Goal: Task Accomplishment & Management: Manage account settings

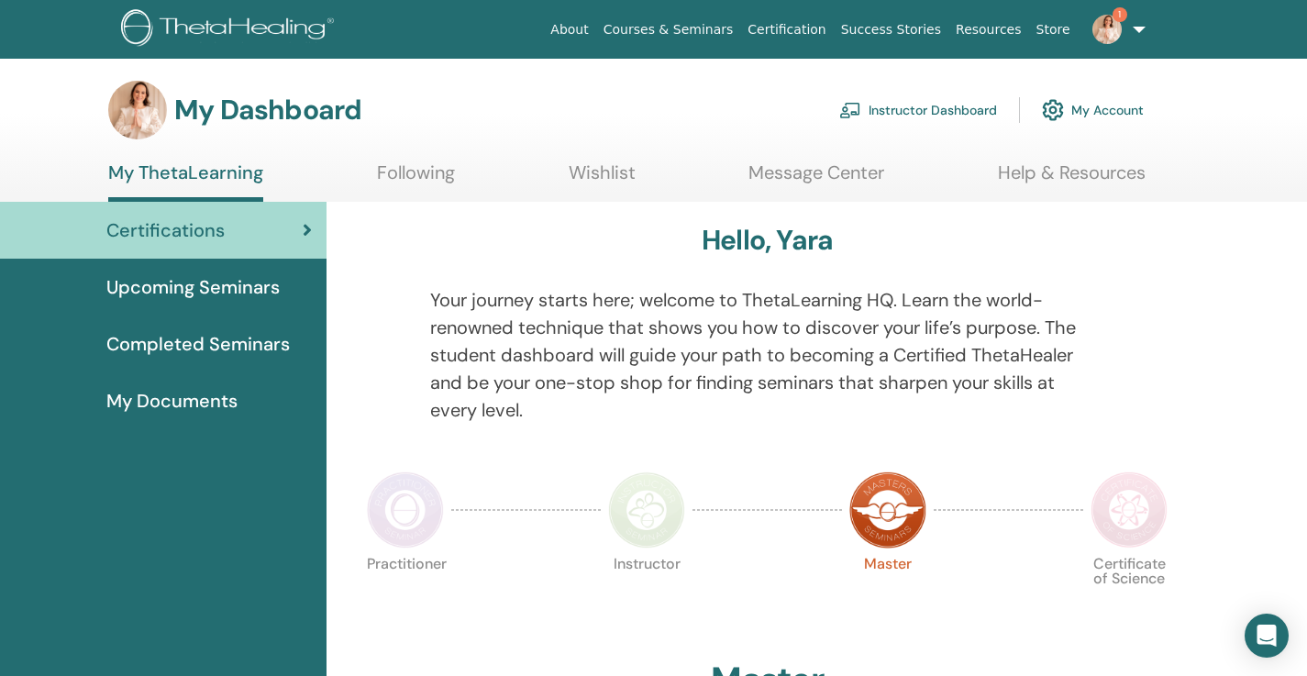
click at [903, 104] on link "Instructor Dashboard" at bounding box center [919, 110] width 158 height 40
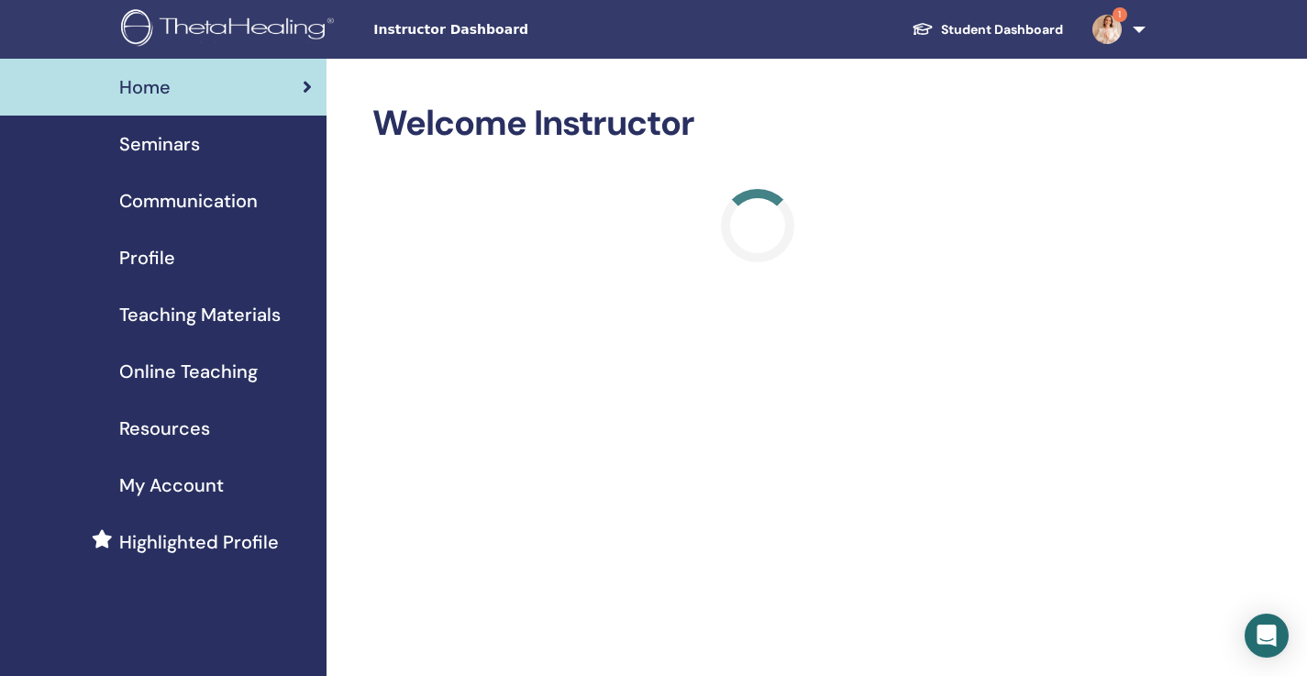
click at [198, 159] on link "Seminars" at bounding box center [163, 144] width 327 height 57
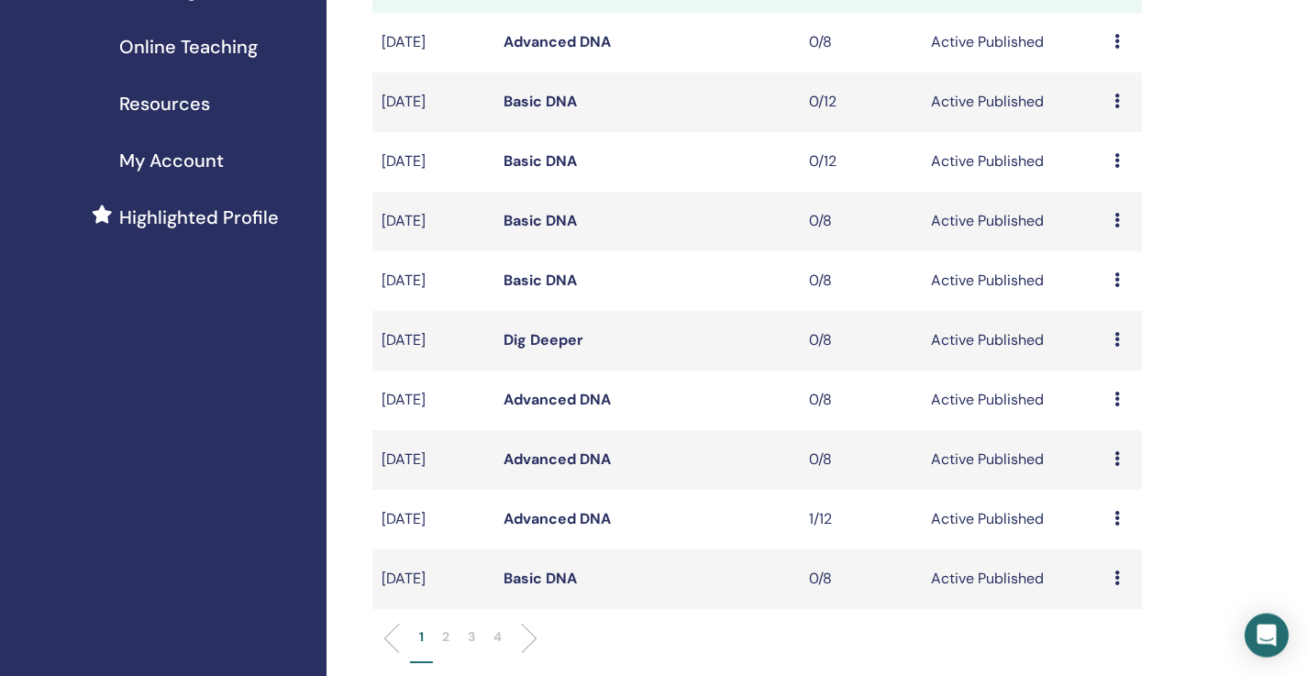
scroll to position [330, 0]
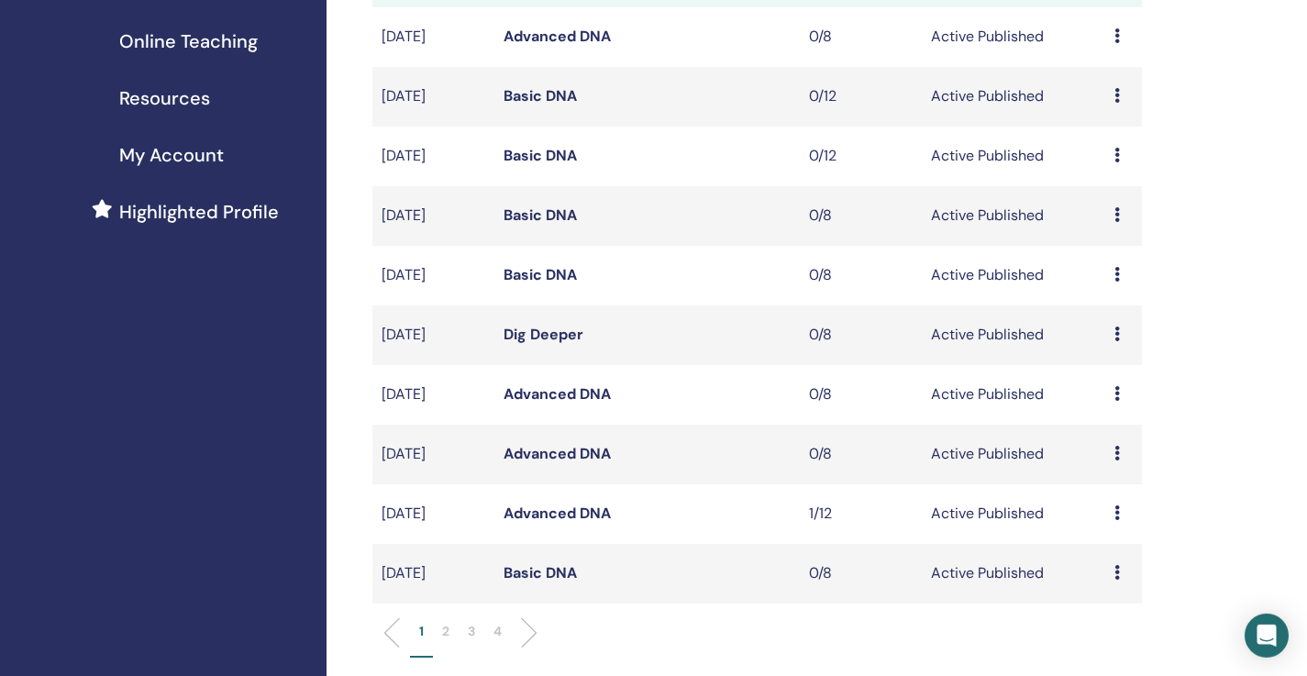
click at [454, 628] on li "2" at bounding box center [446, 640] width 26 height 36
click at [1247, 196] on div "My Seminars You can customize the filter to explore upcoming seminars beyond th…" at bounding box center [817, 481] width 981 height 1507
click at [1225, 185] on div "My Seminars You can customize the filter to explore upcoming seminars beyond th…" at bounding box center [817, 481] width 981 height 1507
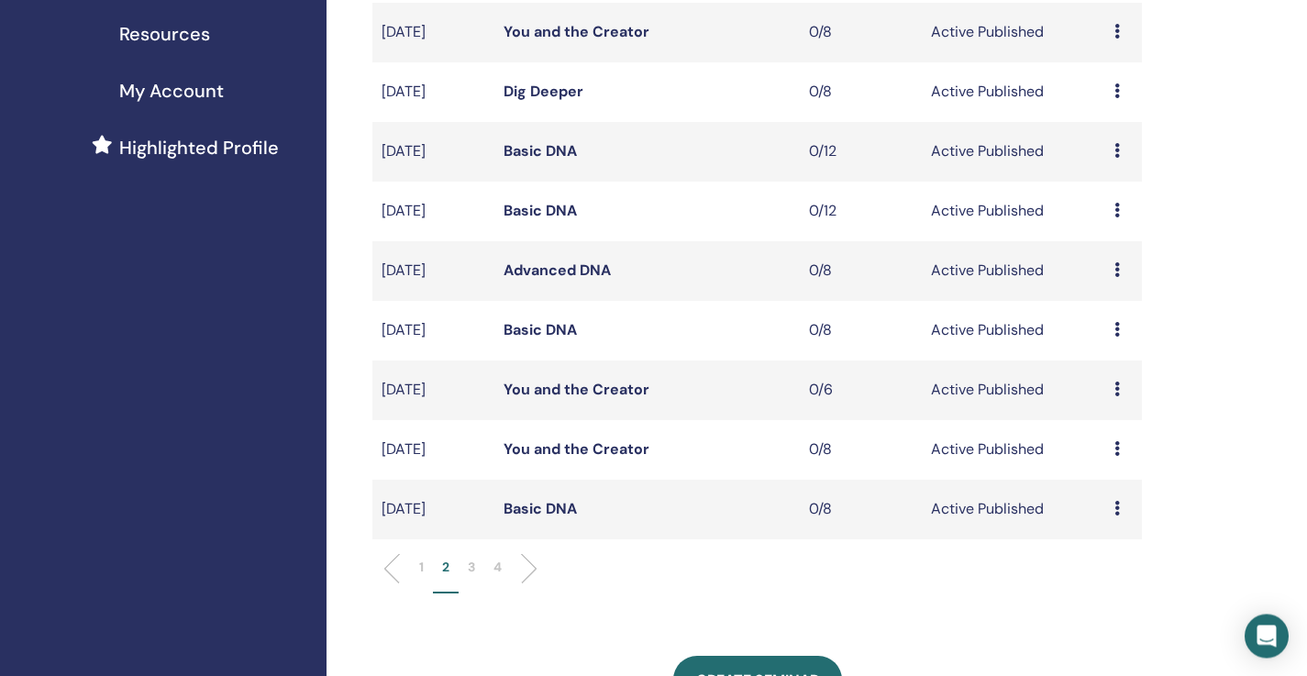
scroll to position [418, 0]
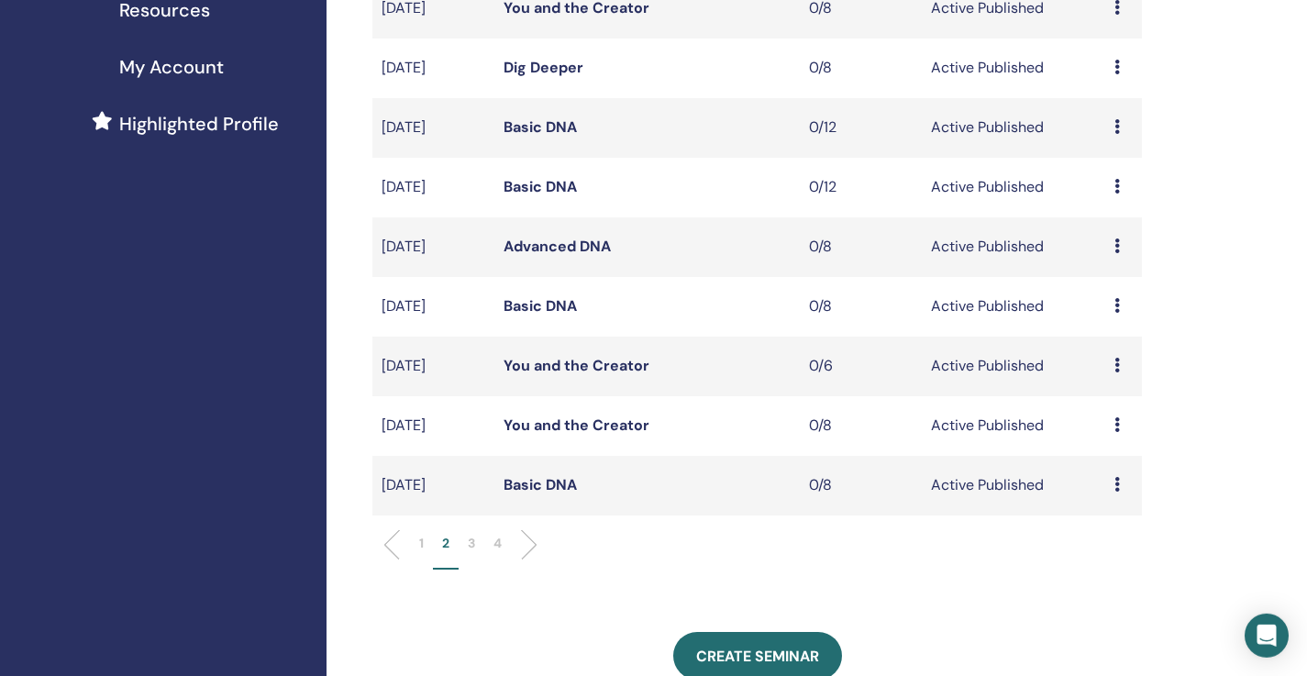
click at [422, 545] on p "1" at bounding box center [421, 543] width 5 height 19
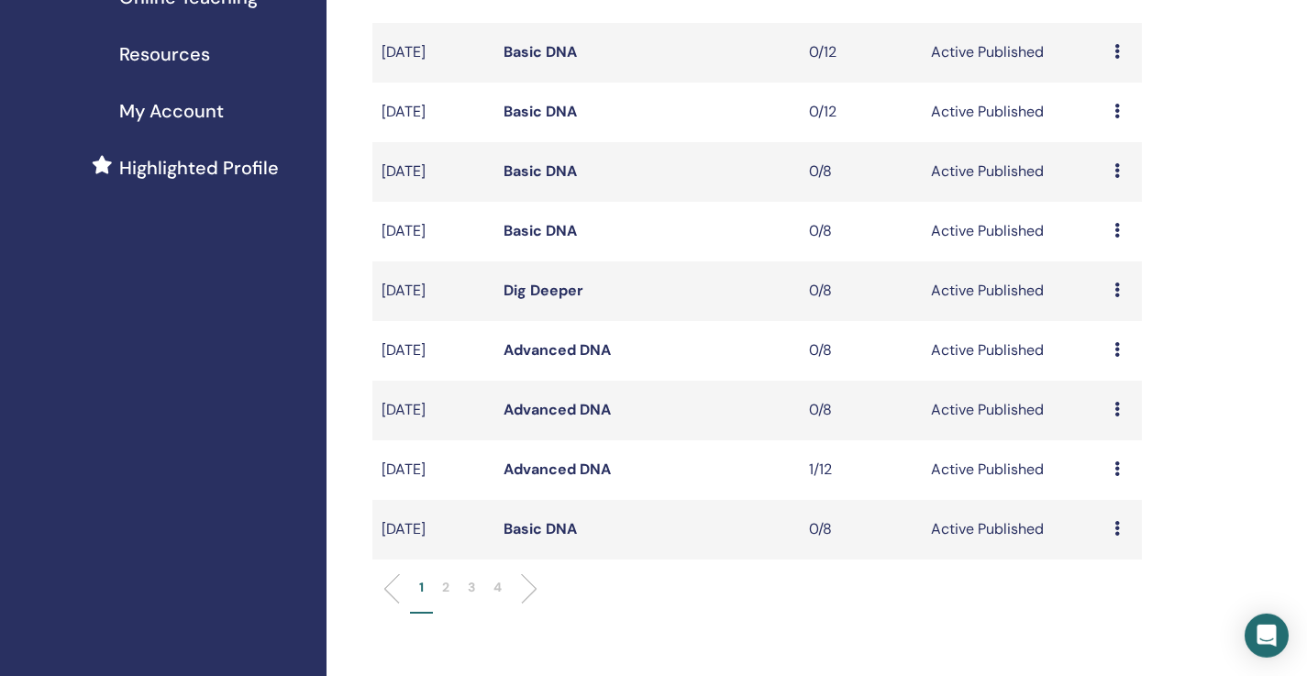
click at [1203, 372] on div "My Seminars You can customize the filter to explore upcoming seminars beyond th…" at bounding box center [817, 437] width 981 height 1507
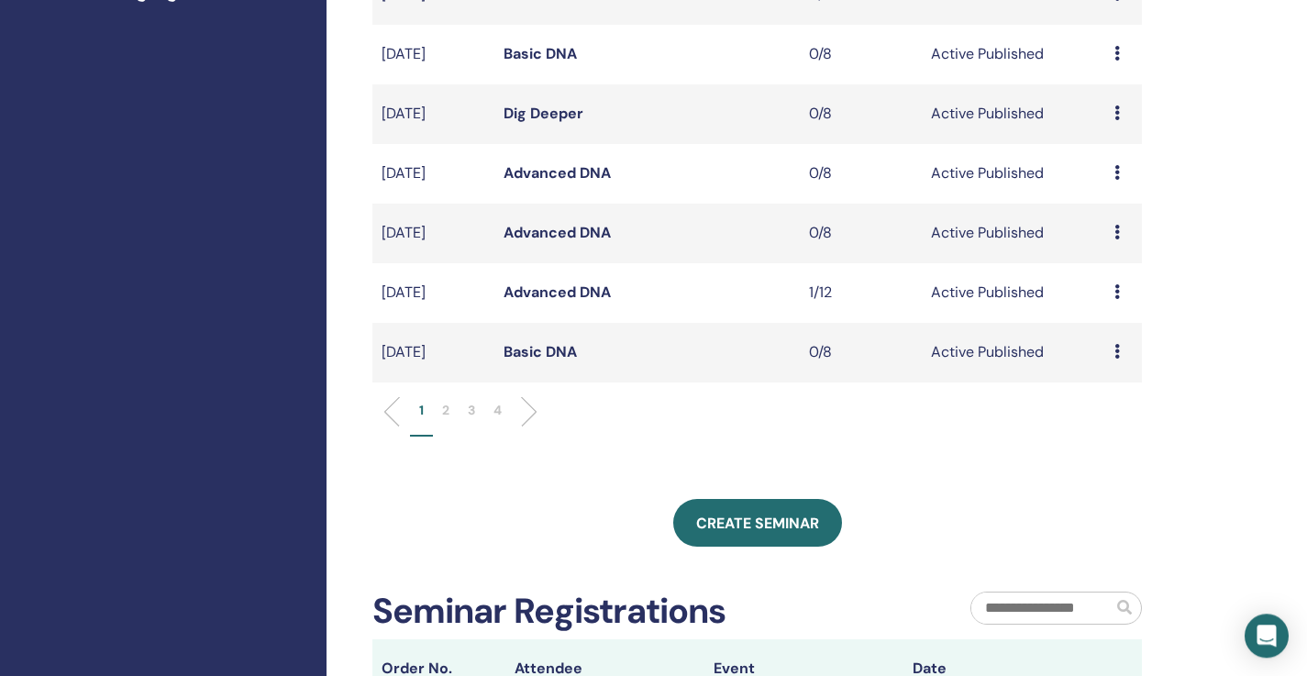
scroll to position [573, 0]
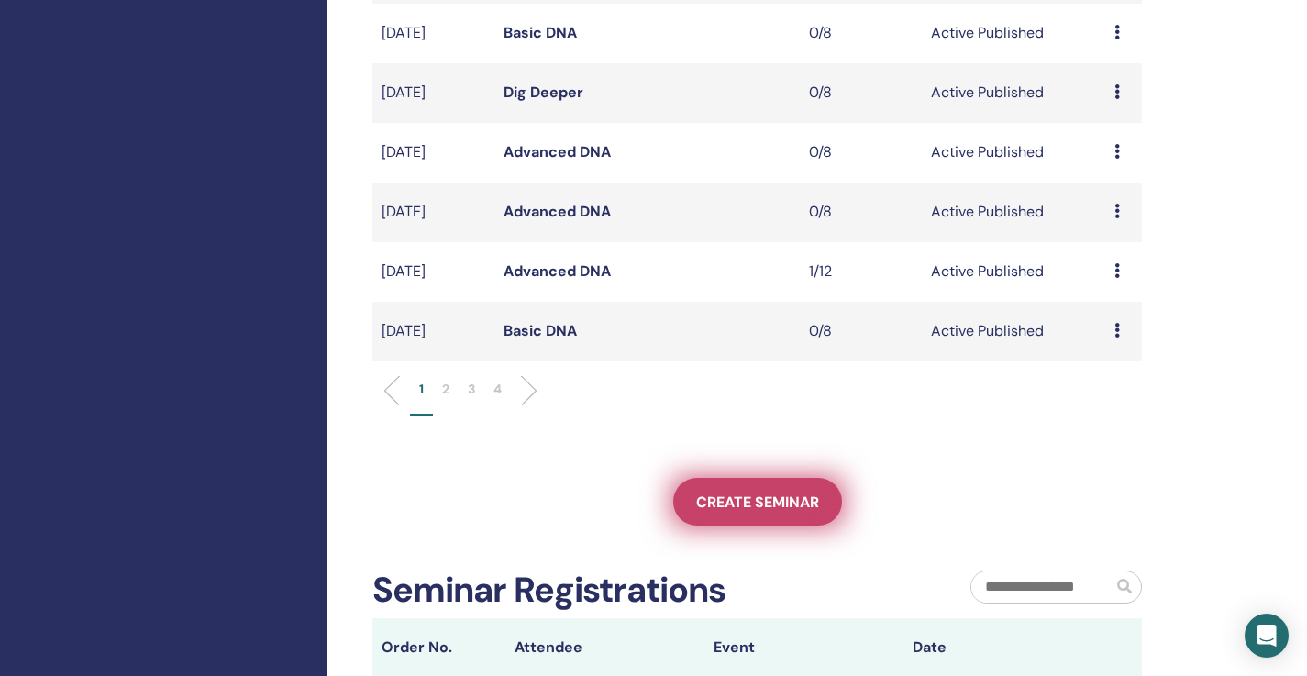
click at [793, 503] on span "Create seminar" at bounding box center [757, 502] width 123 height 19
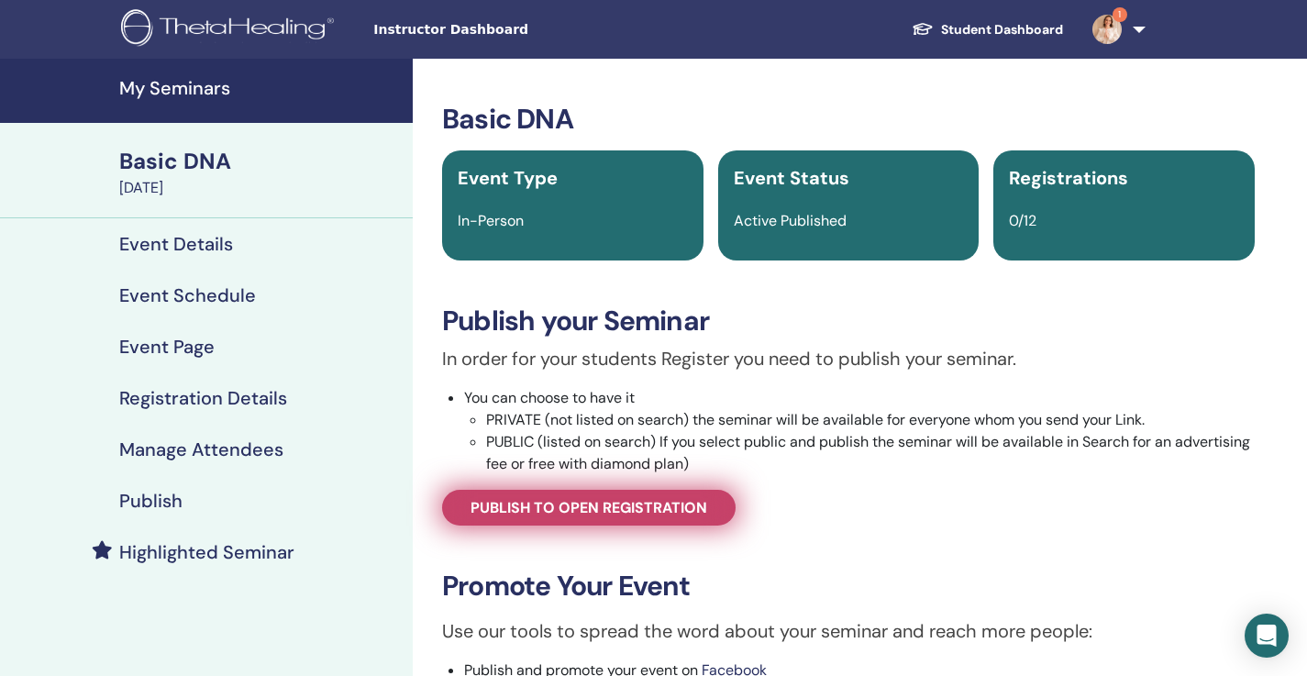
click at [652, 510] on span "Publish to open registration" at bounding box center [589, 507] width 237 height 19
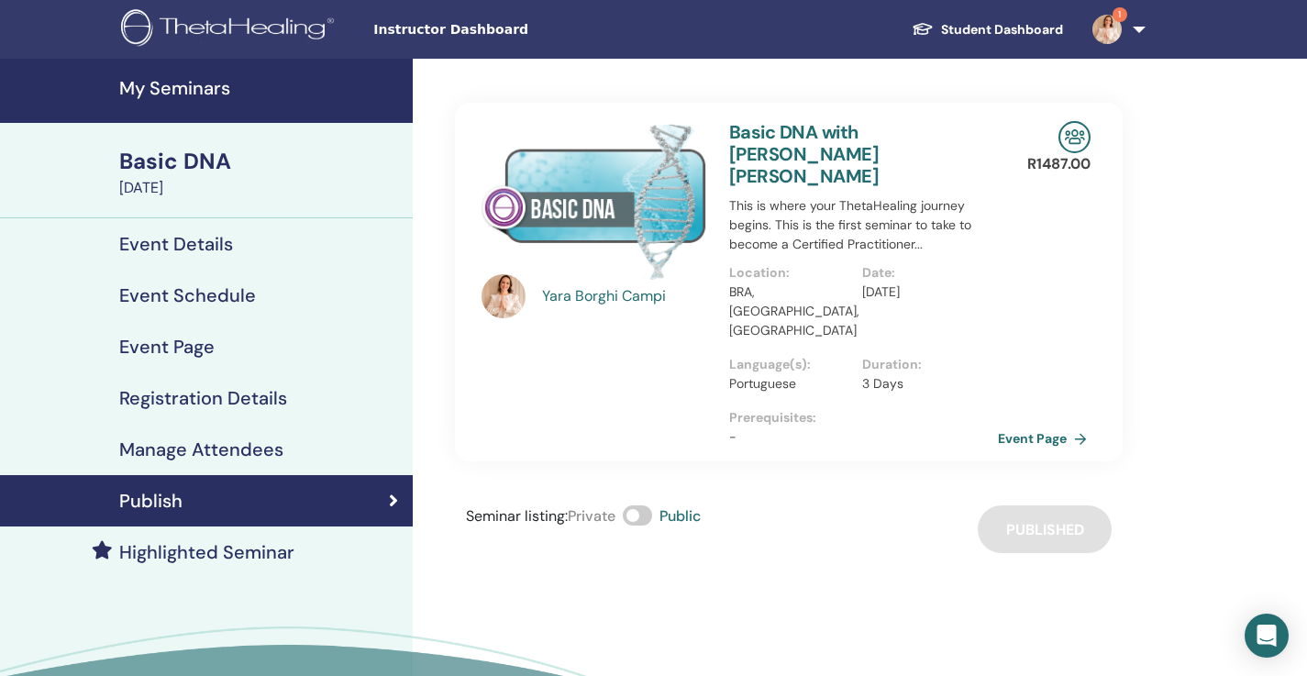
click at [1060, 425] on link "Event Page" at bounding box center [1046, 439] width 96 height 28
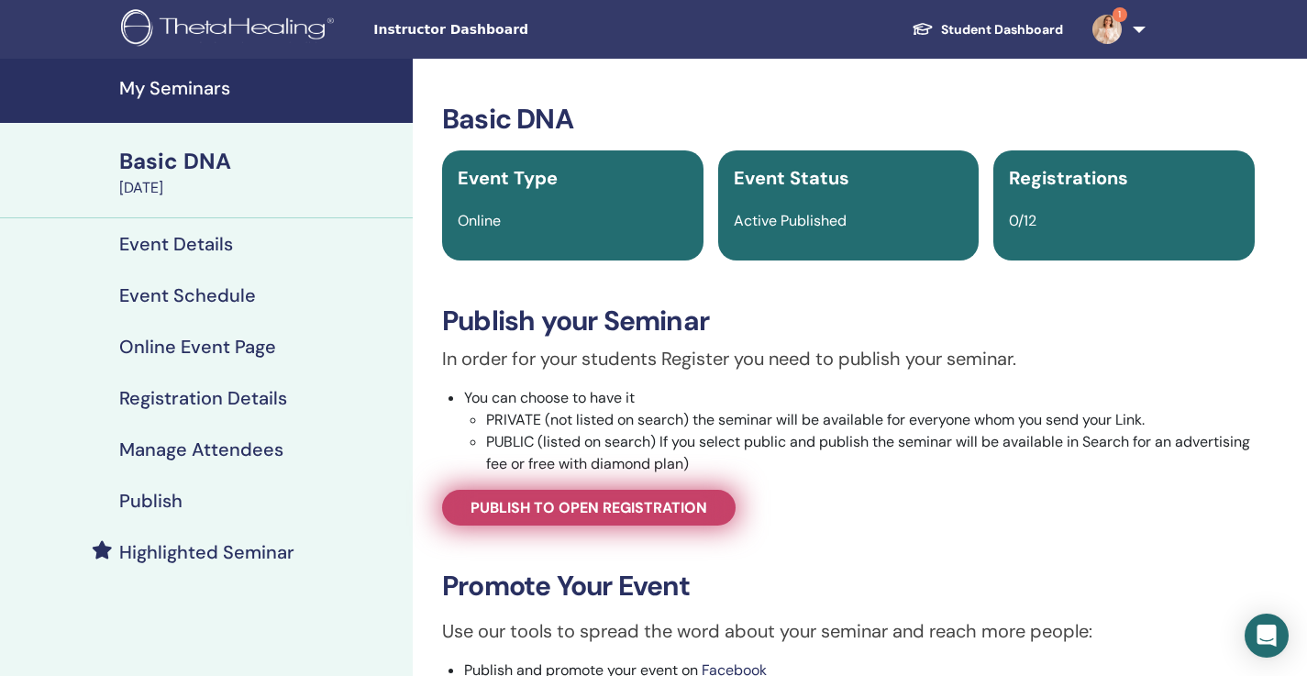
click at [587, 510] on span "Publish to open registration" at bounding box center [589, 507] width 237 height 19
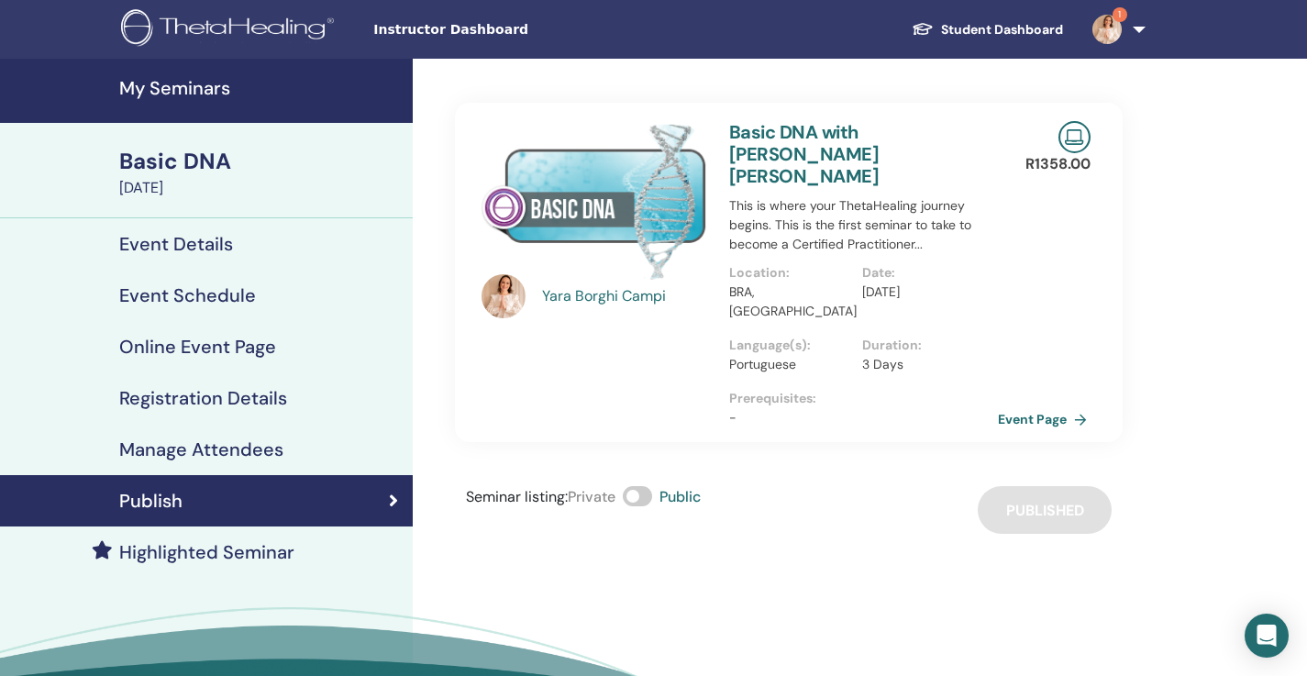
click at [1048, 406] on link "Event Page" at bounding box center [1046, 420] width 96 height 28
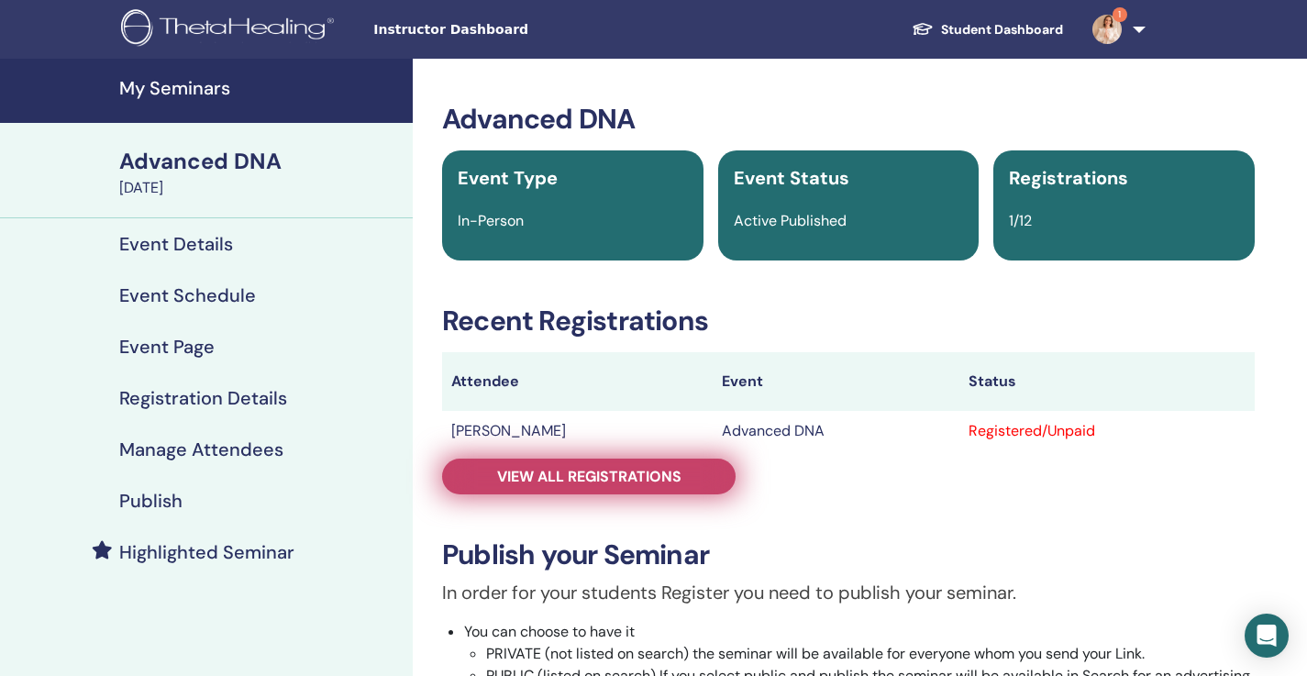
click at [627, 477] on span "View all registrations" at bounding box center [589, 476] width 184 height 19
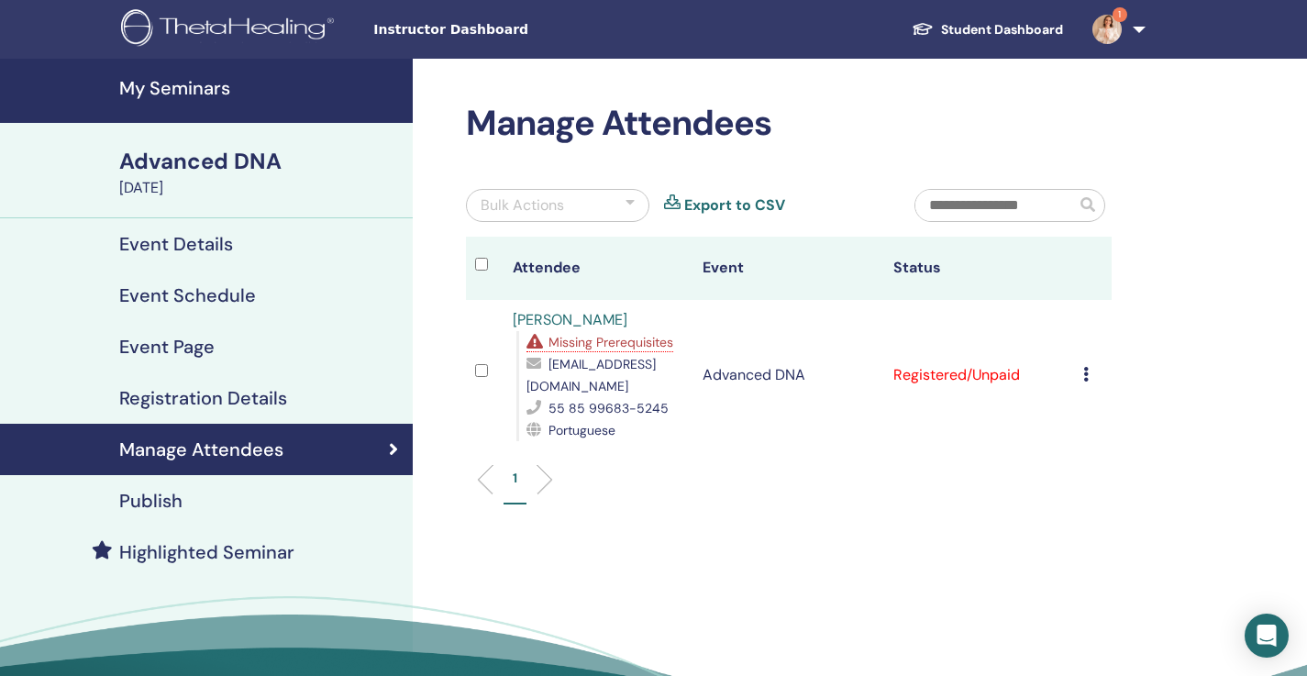
click at [230, 513] on link "Publish" at bounding box center [206, 500] width 413 height 51
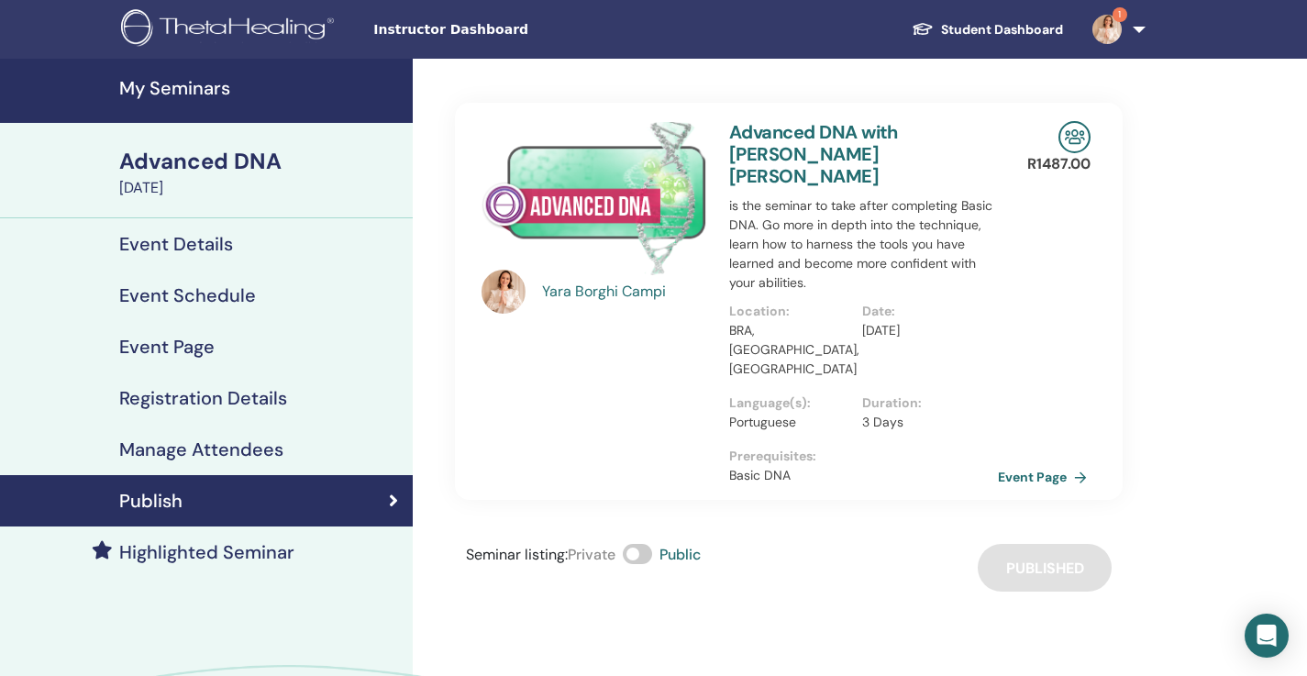
click at [1045, 463] on link "Event Page" at bounding box center [1046, 477] width 96 height 28
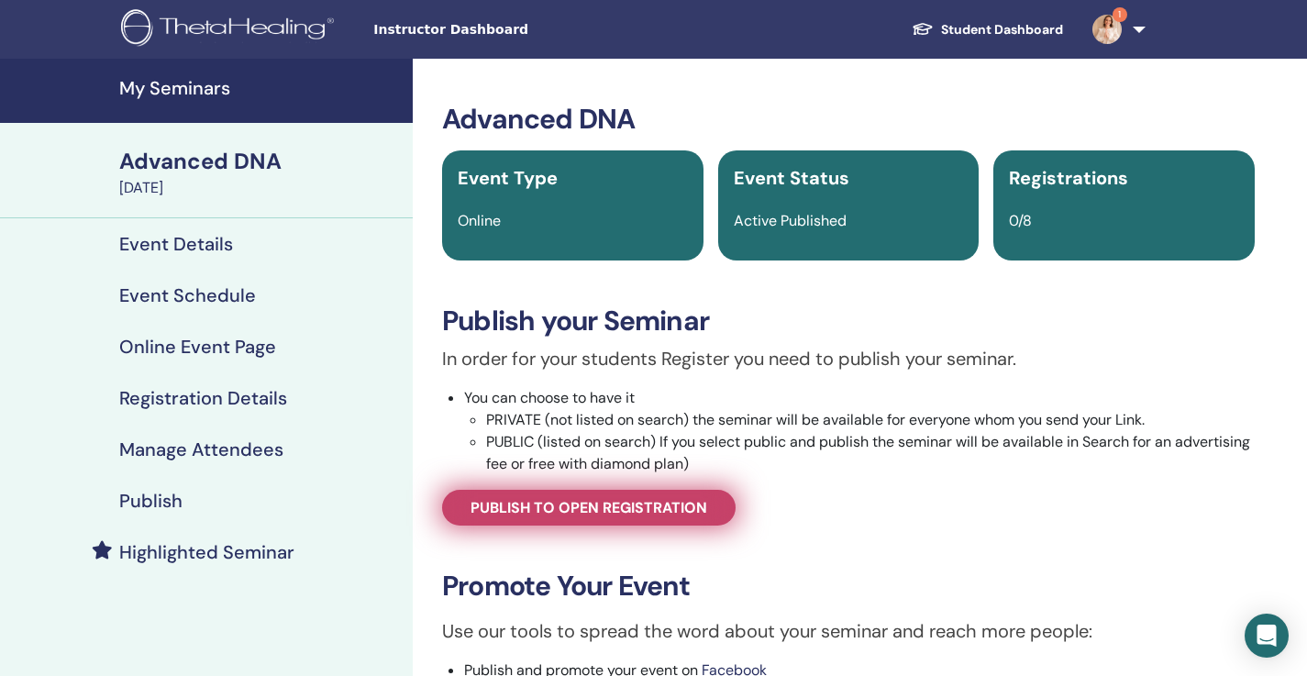
click at [562, 522] on link "Publish to open registration" at bounding box center [589, 508] width 294 height 36
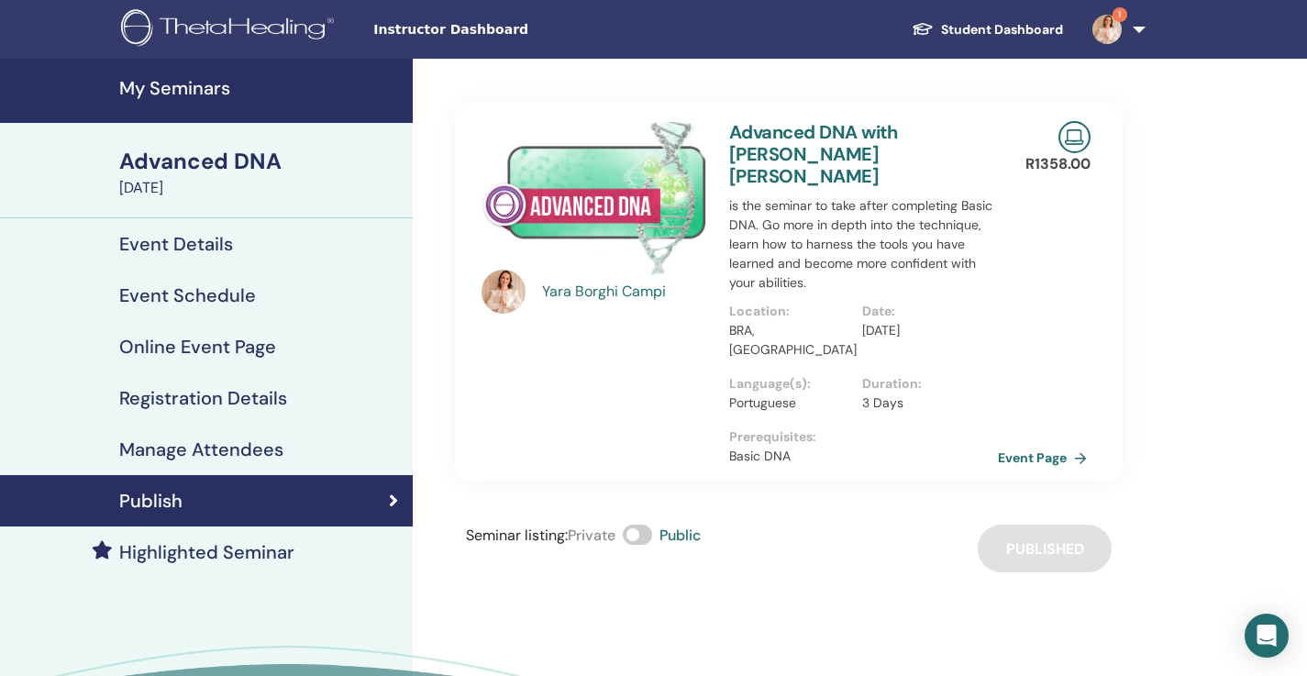
click at [1040, 444] on link "Event Page" at bounding box center [1046, 458] width 96 height 28
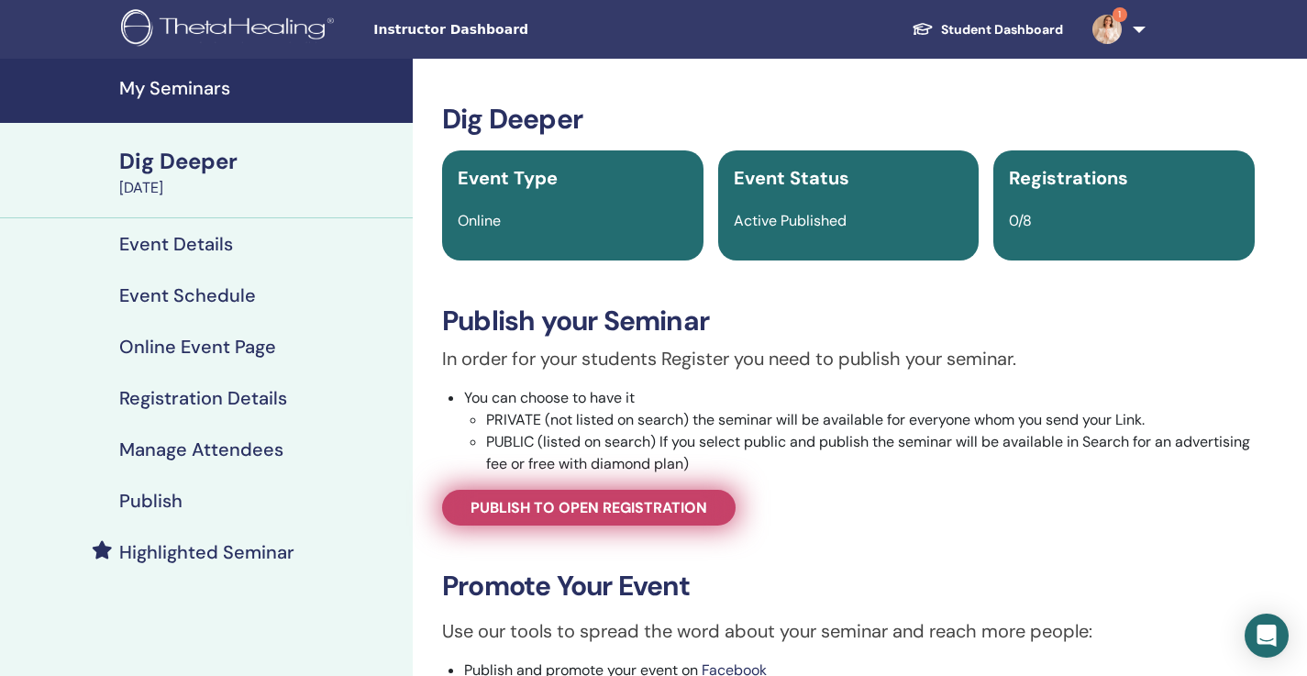
click at [617, 515] on span "Publish to open registration" at bounding box center [589, 507] width 237 height 19
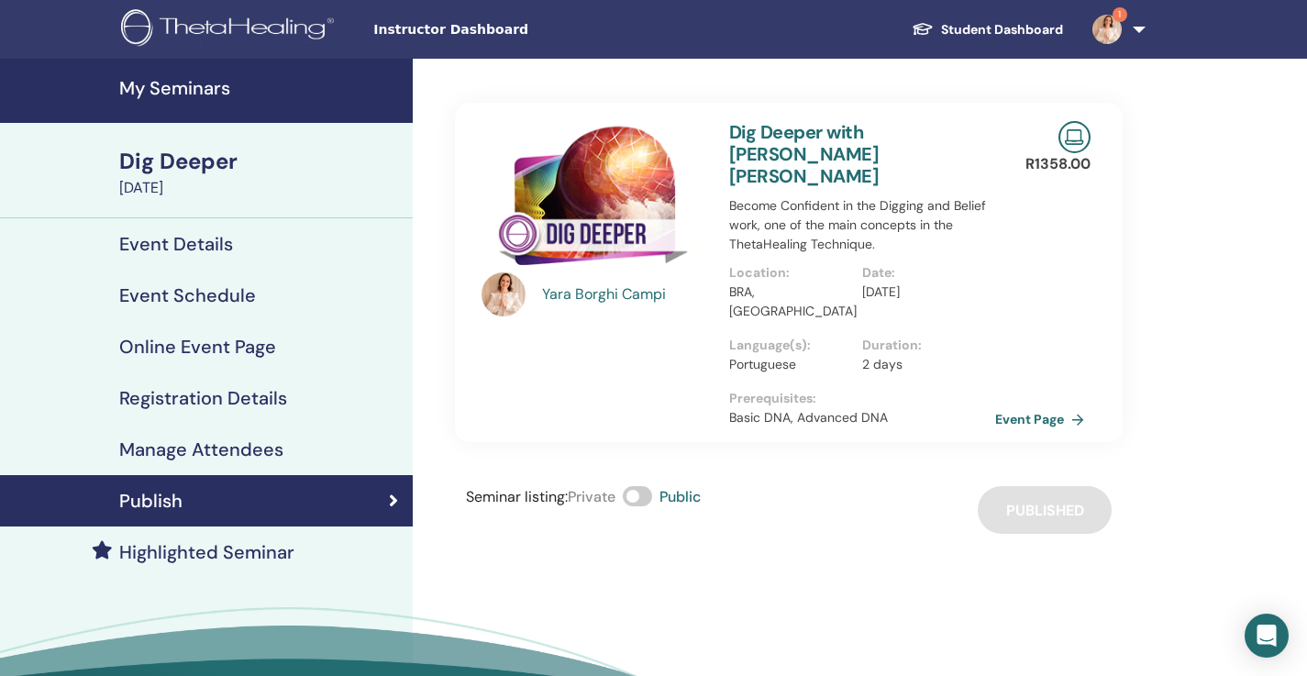
click at [277, 231] on link "Event Details" at bounding box center [206, 243] width 413 height 51
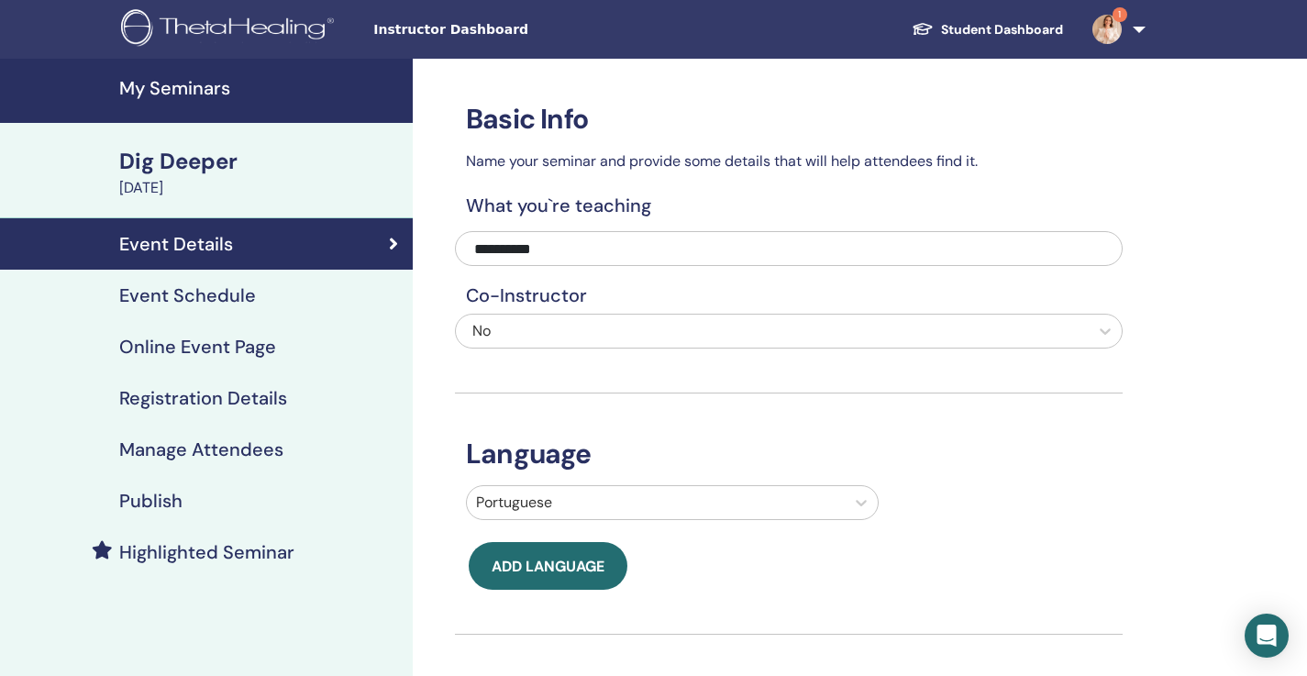
click at [251, 170] on div "Dig Deeper" at bounding box center [260, 161] width 283 height 31
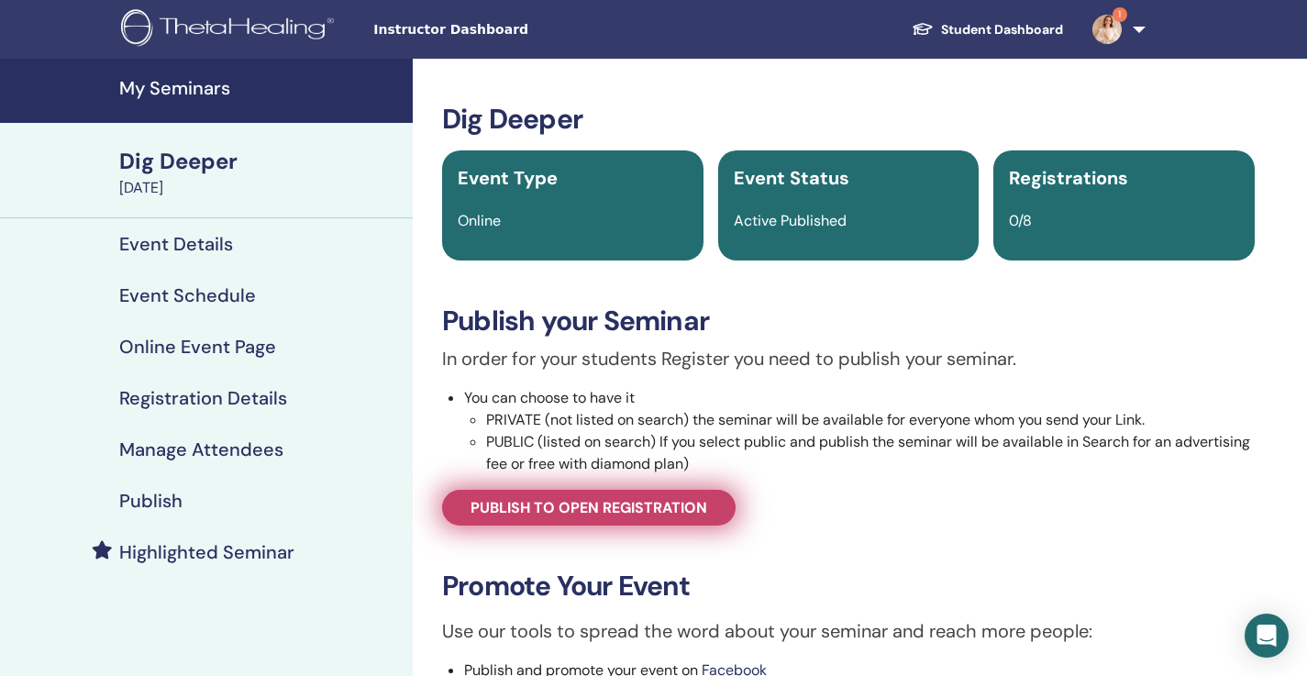
click at [627, 501] on span "Publish to open registration" at bounding box center [589, 507] width 237 height 19
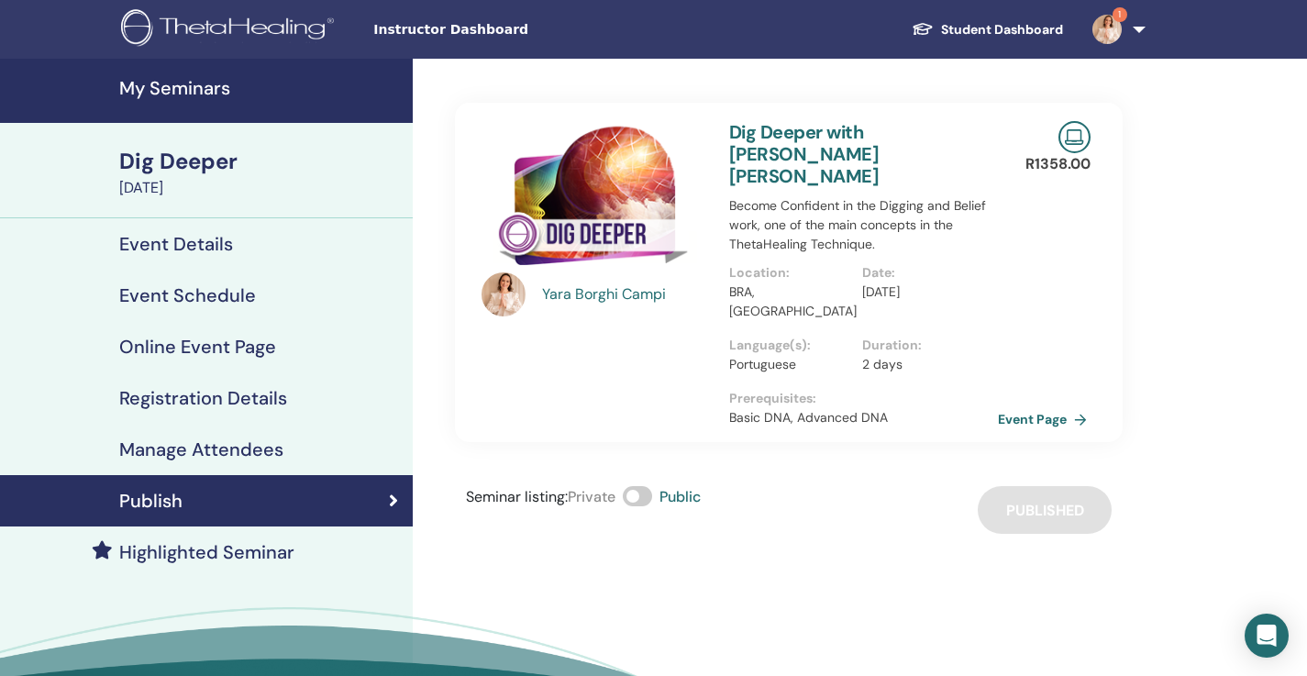
click at [1046, 406] on link "Event Page" at bounding box center [1046, 420] width 96 height 28
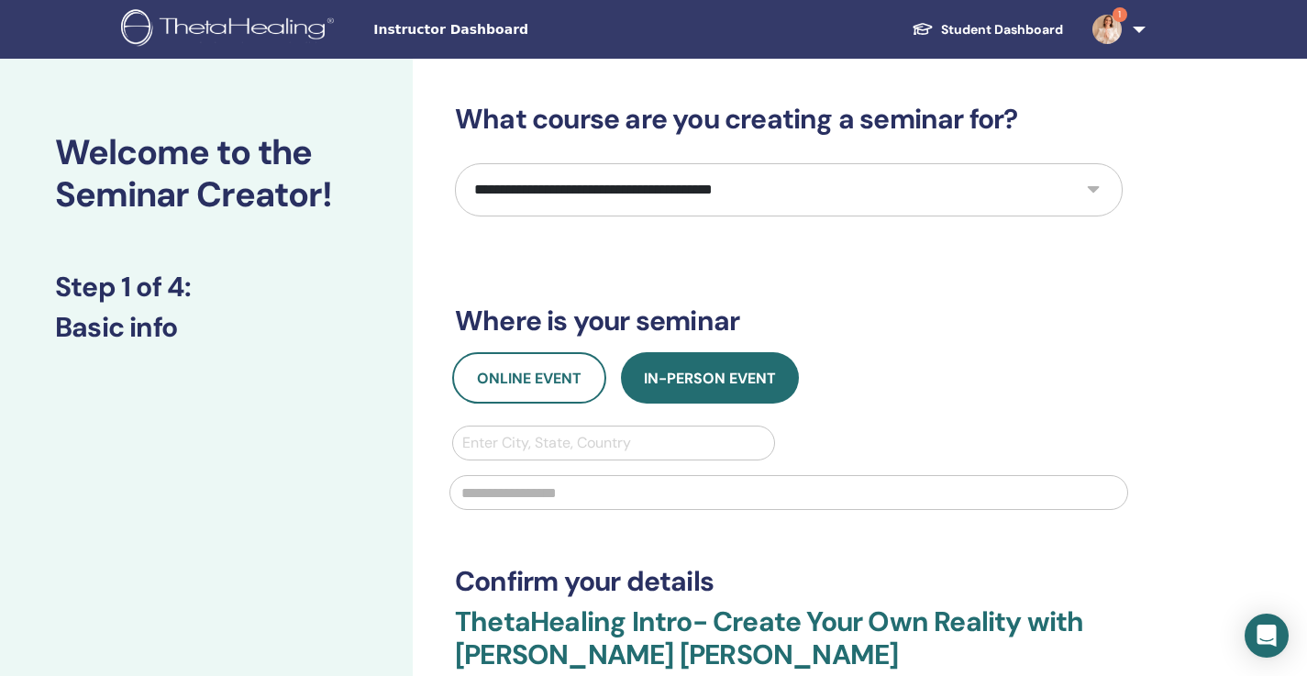
select select "**"
click option "**********" at bounding box center [0, 0] width 0 height 0
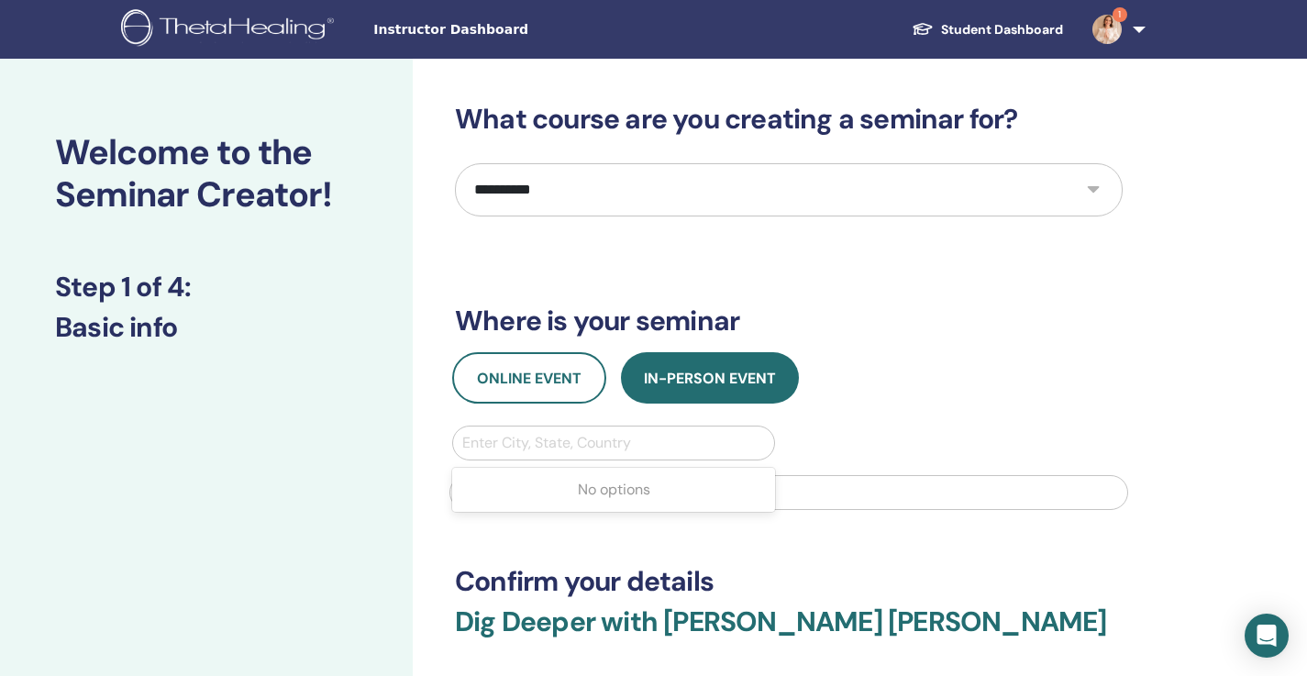
click at [629, 448] on div at bounding box center [613, 443] width 303 height 26
type input "******"
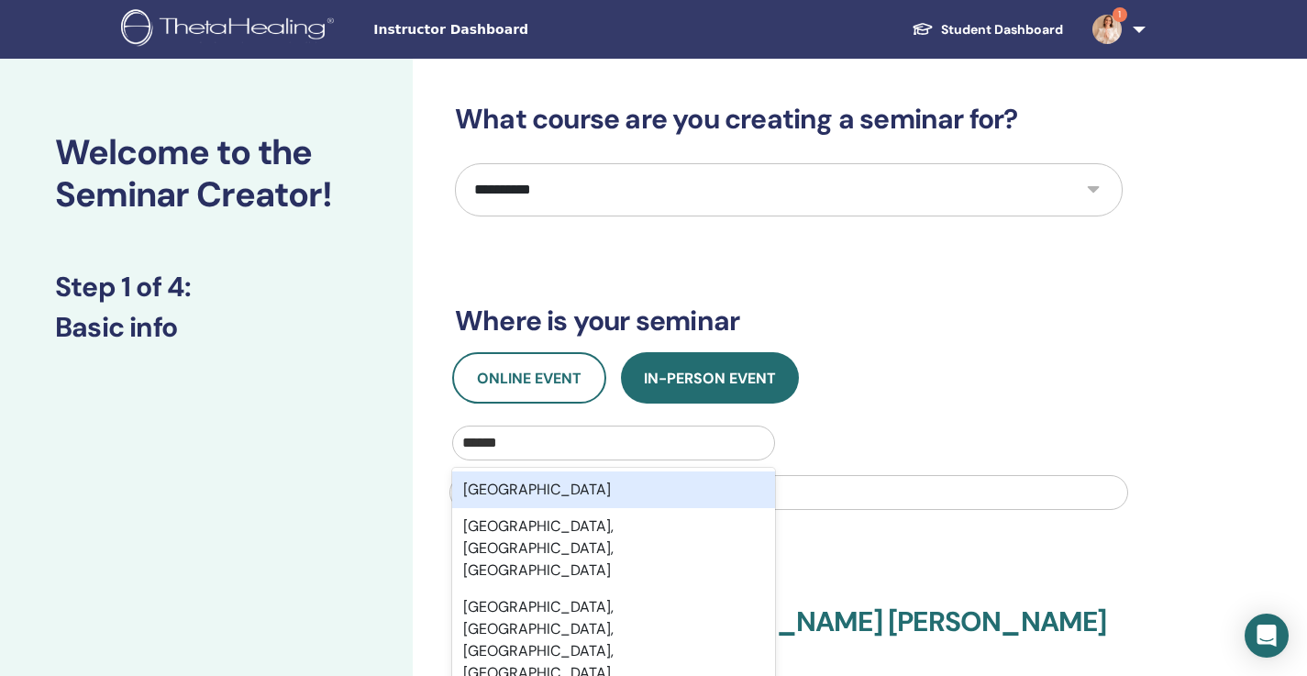
click at [607, 495] on div "Brasil" at bounding box center [613, 490] width 323 height 37
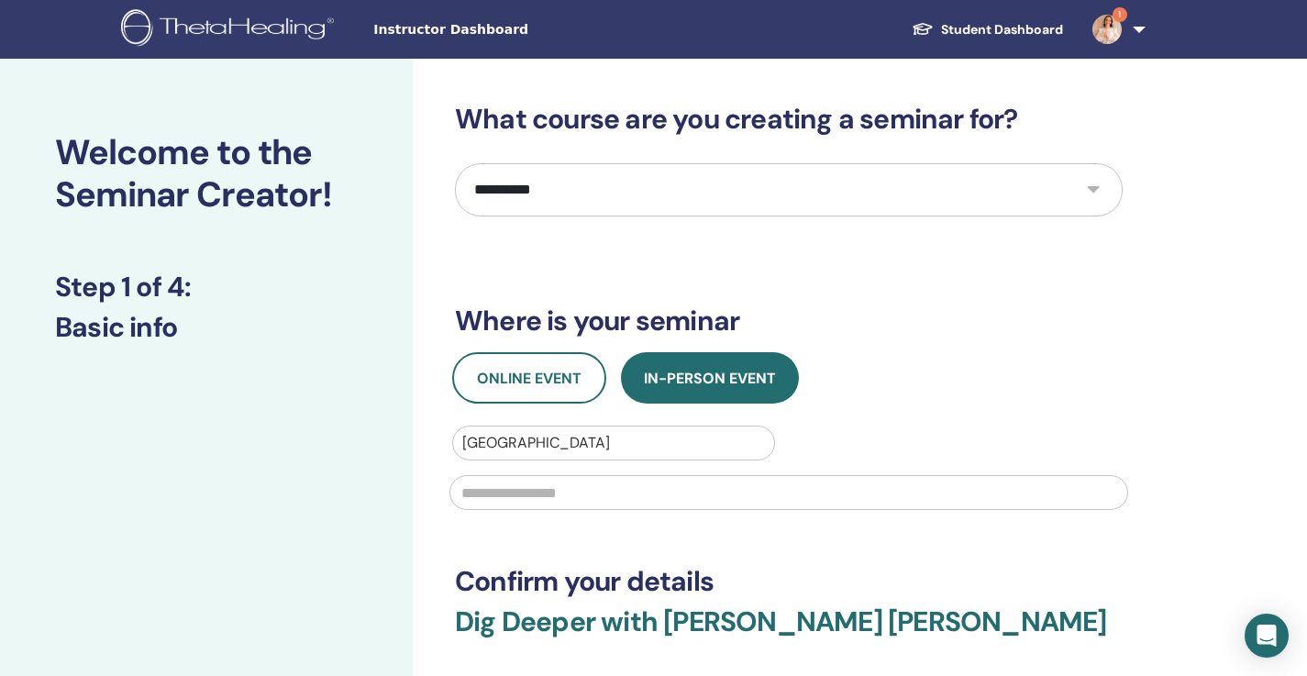
click at [607, 496] on input "text" at bounding box center [789, 492] width 679 height 35
type input "**********"
click at [968, 353] on div "Online Event In-Person Event" at bounding box center [788, 377] width 695 height 51
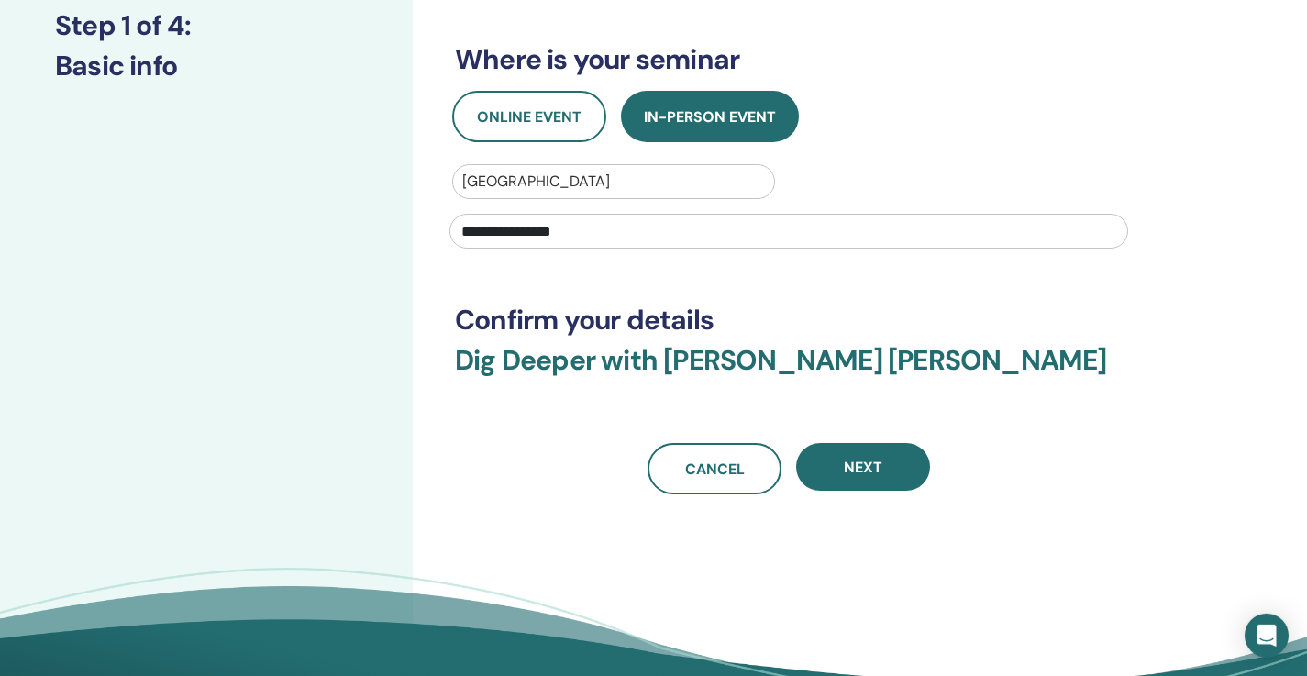
scroll to position [264, 0]
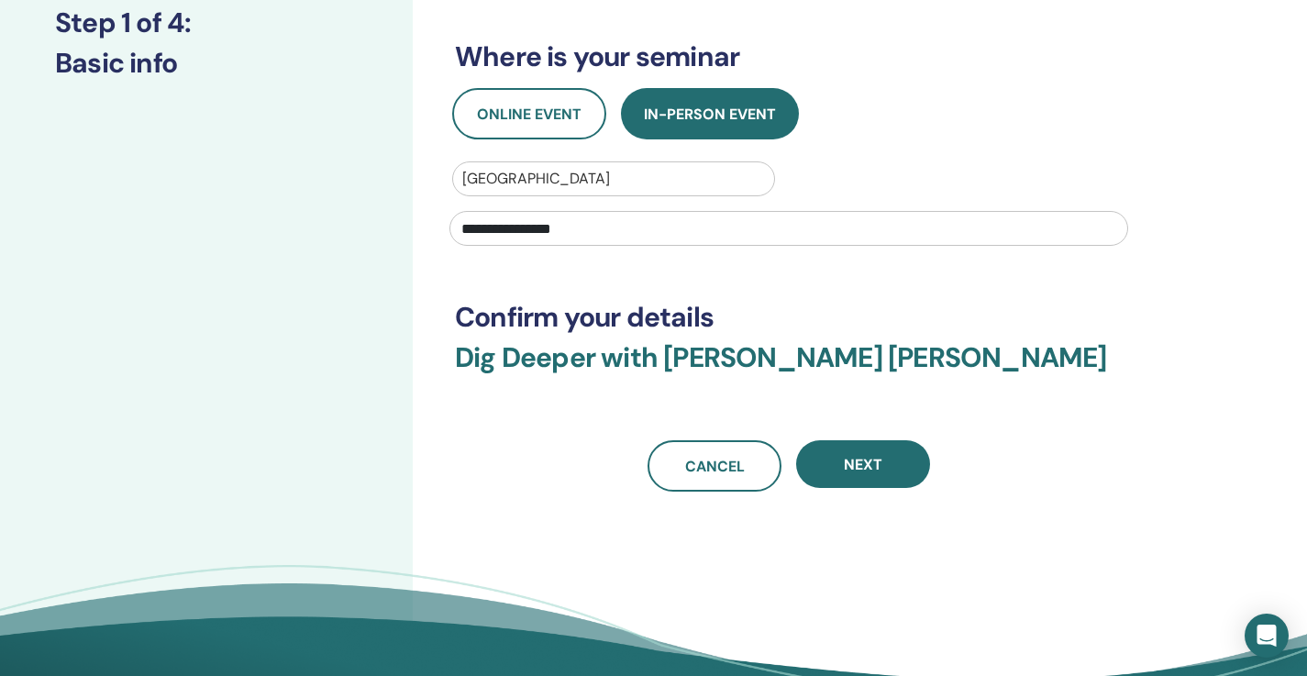
click at [536, 174] on div at bounding box center [613, 179] width 303 height 26
click at [530, 176] on div at bounding box center [613, 179] width 303 height 26
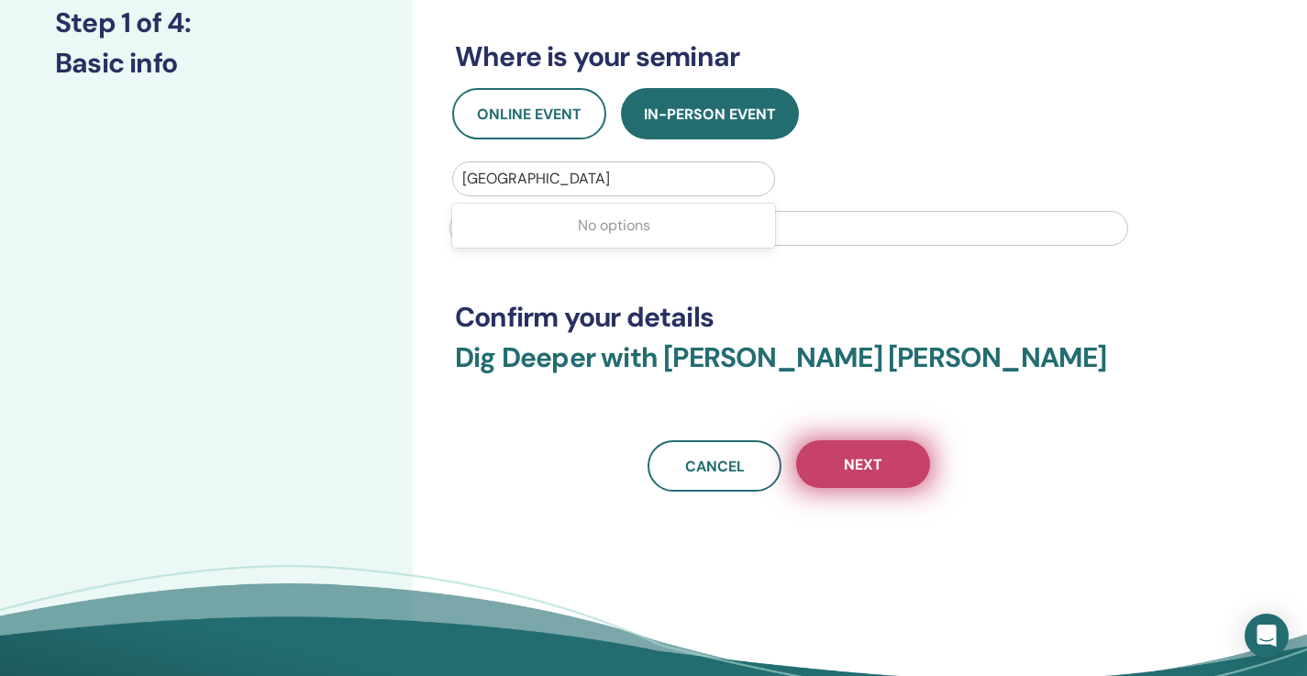
click at [887, 455] on button "Next" at bounding box center [863, 464] width 134 height 48
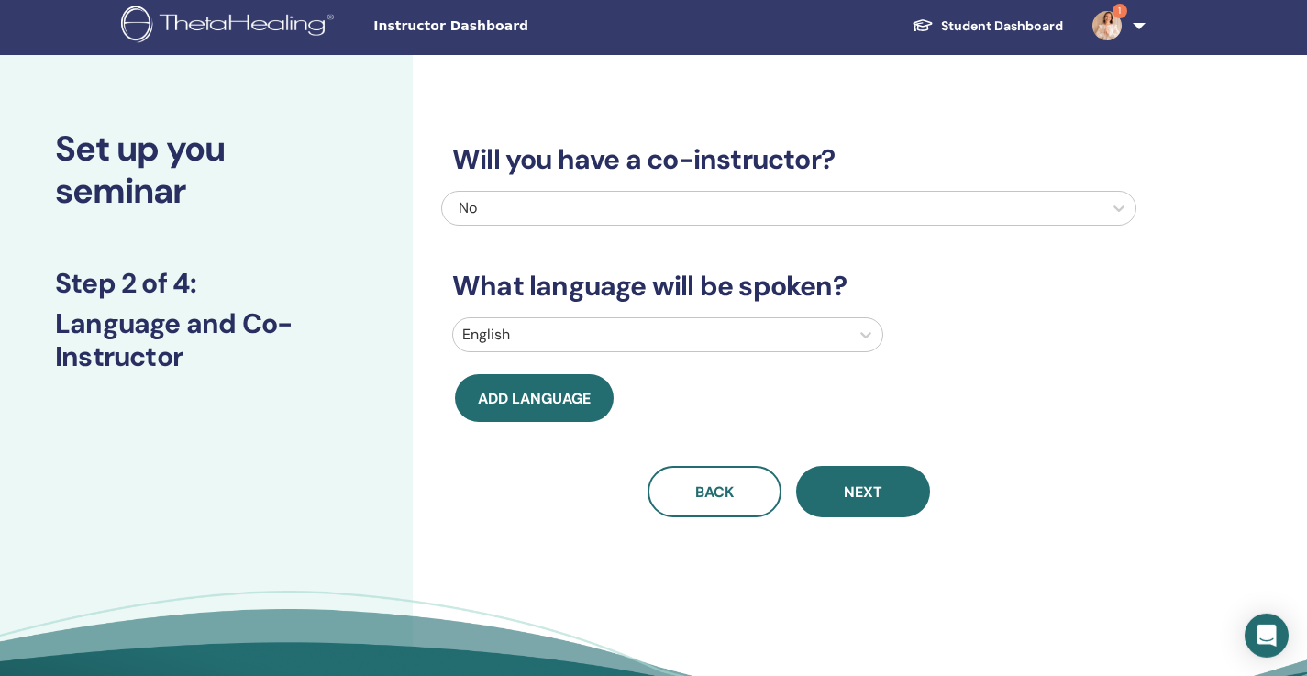
scroll to position [0, 0]
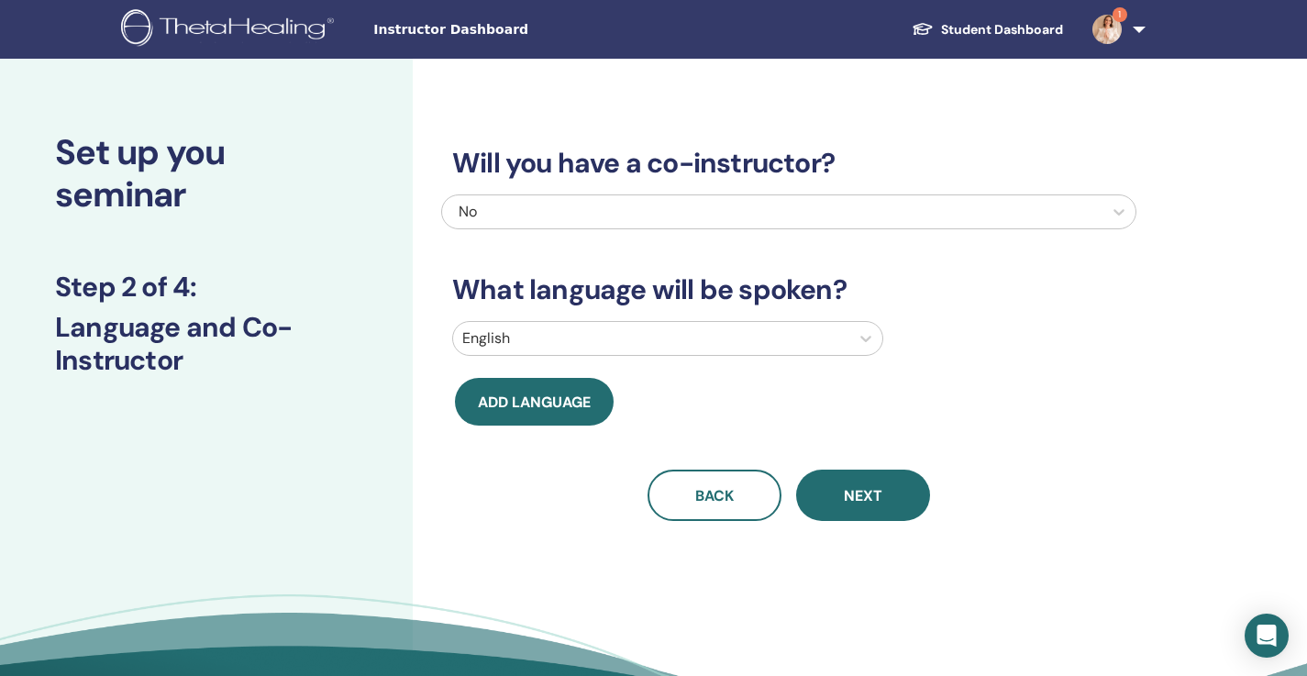
click at [688, 348] on div at bounding box center [651, 339] width 378 height 26
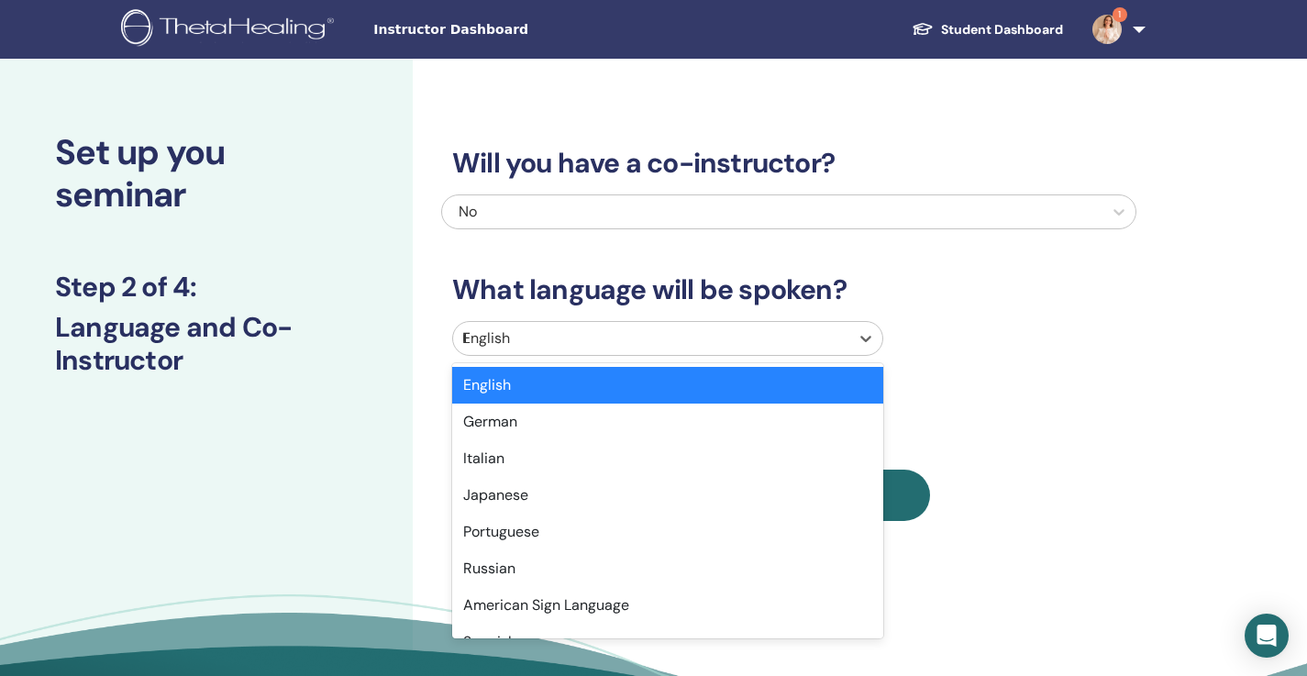
type input "**"
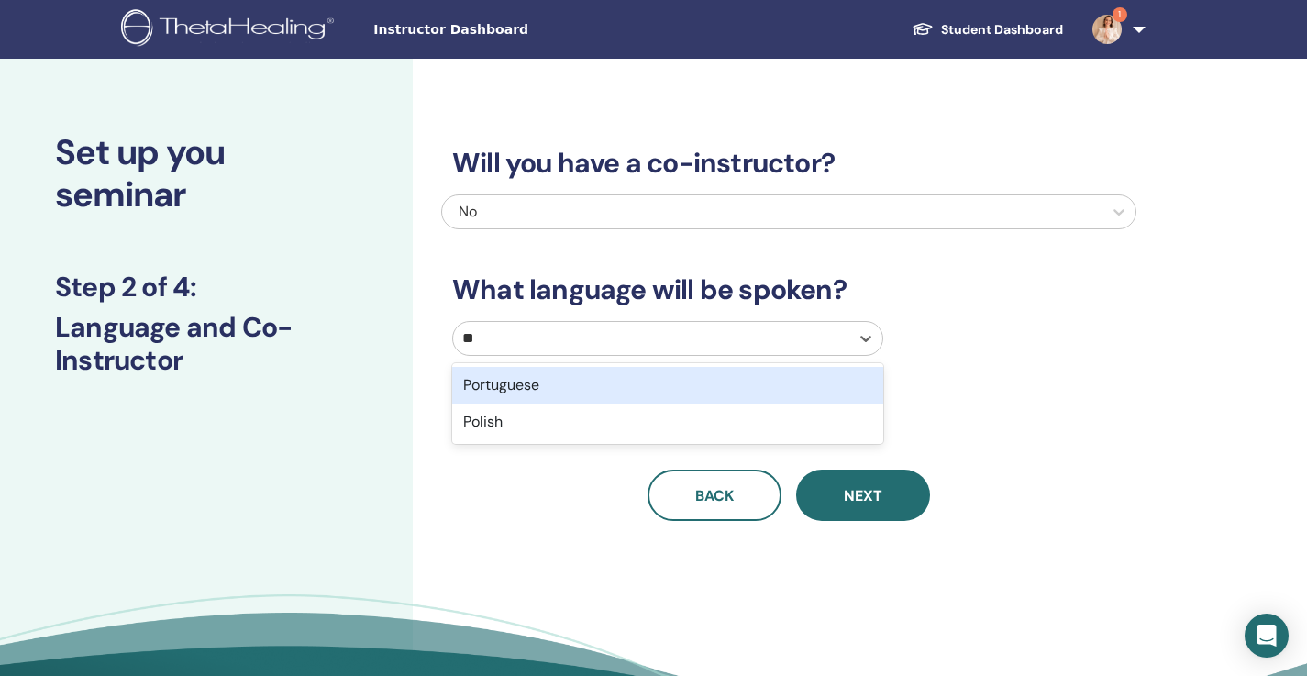
click at [603, 384] on div "Portuguese" at bounding box center [667, 385] width 431 height 37
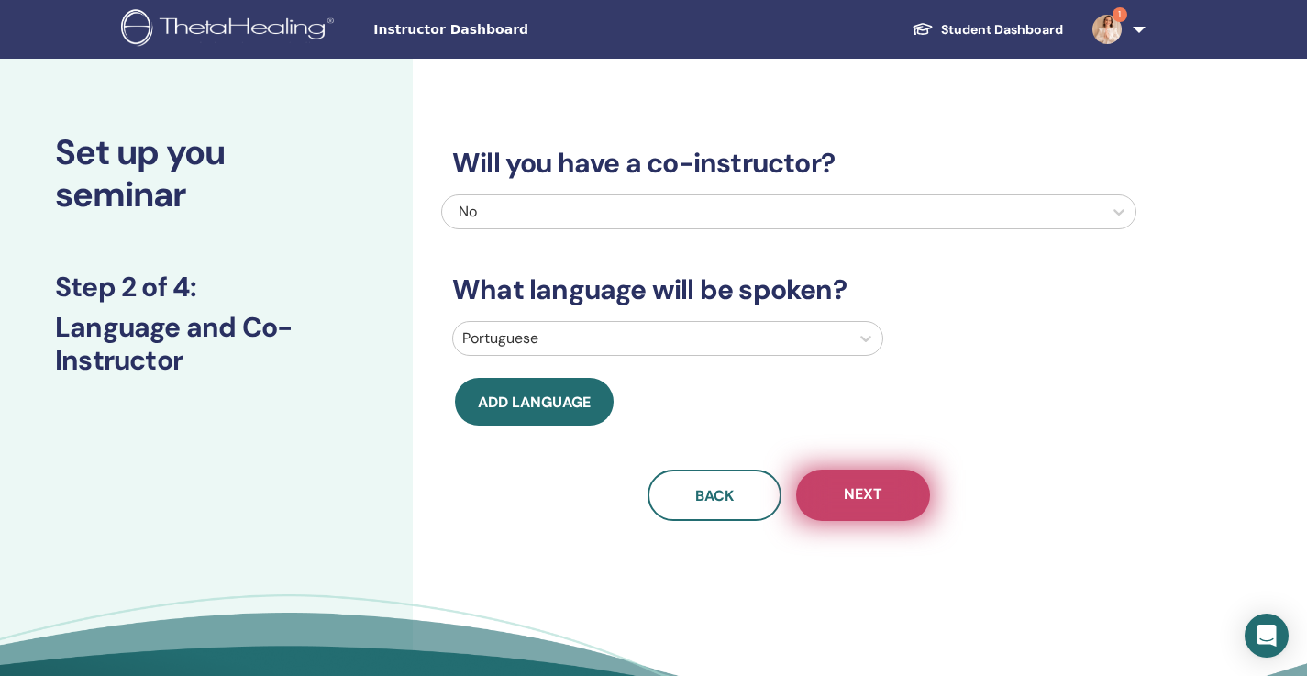
click at [874, 500] on span "Next" at bounding box center [863, 495] width 39 height 23
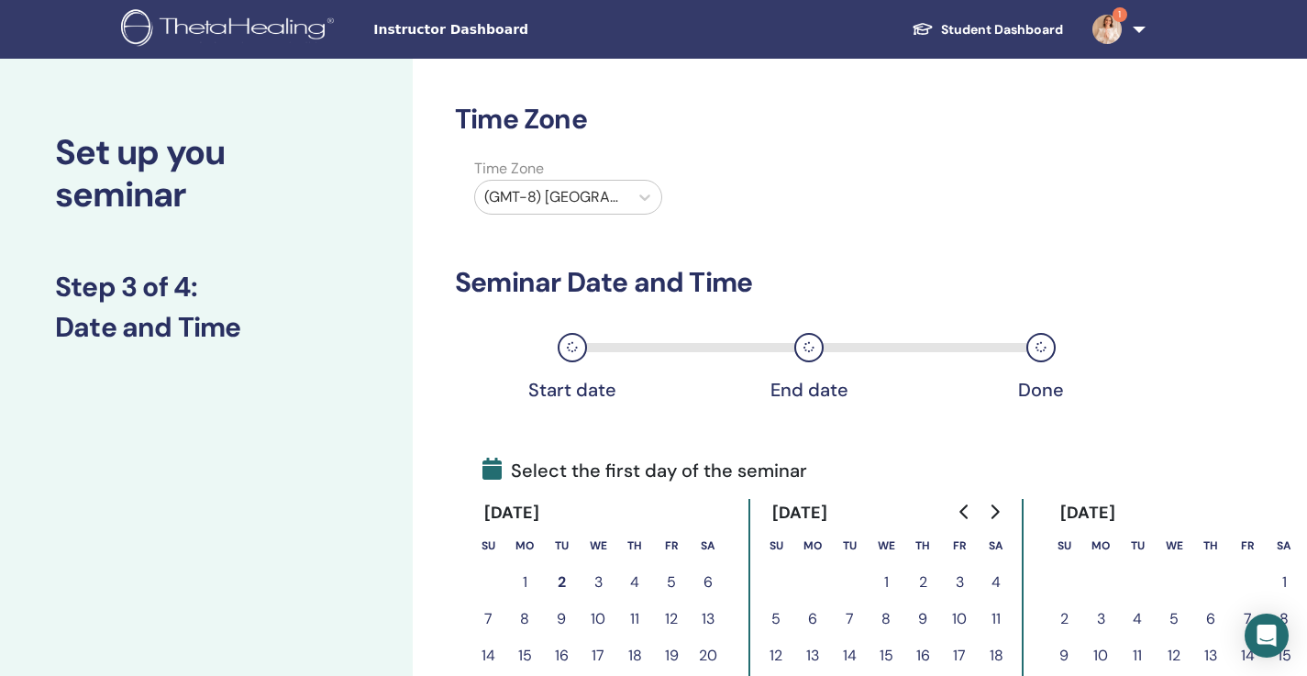
click at [619, 200] on div "(GMT-8) US/Alaska" at bounding box center [551, 197] width 153 height 33
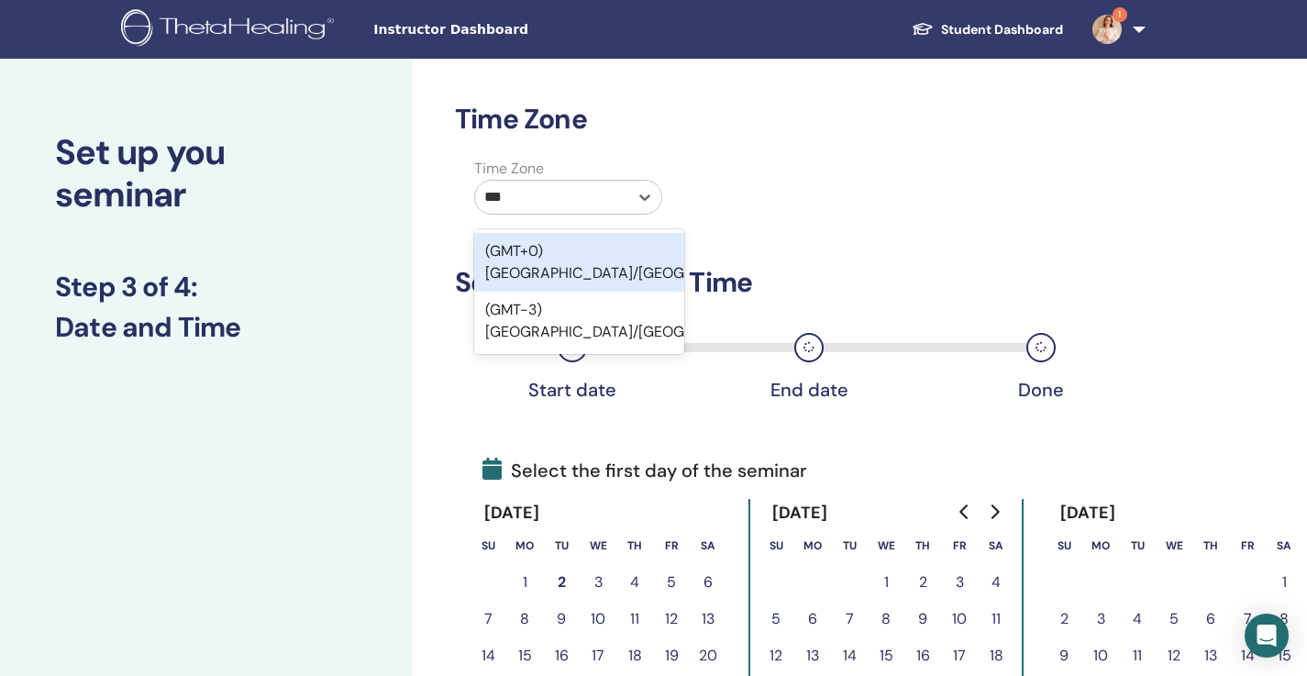
type input "***"
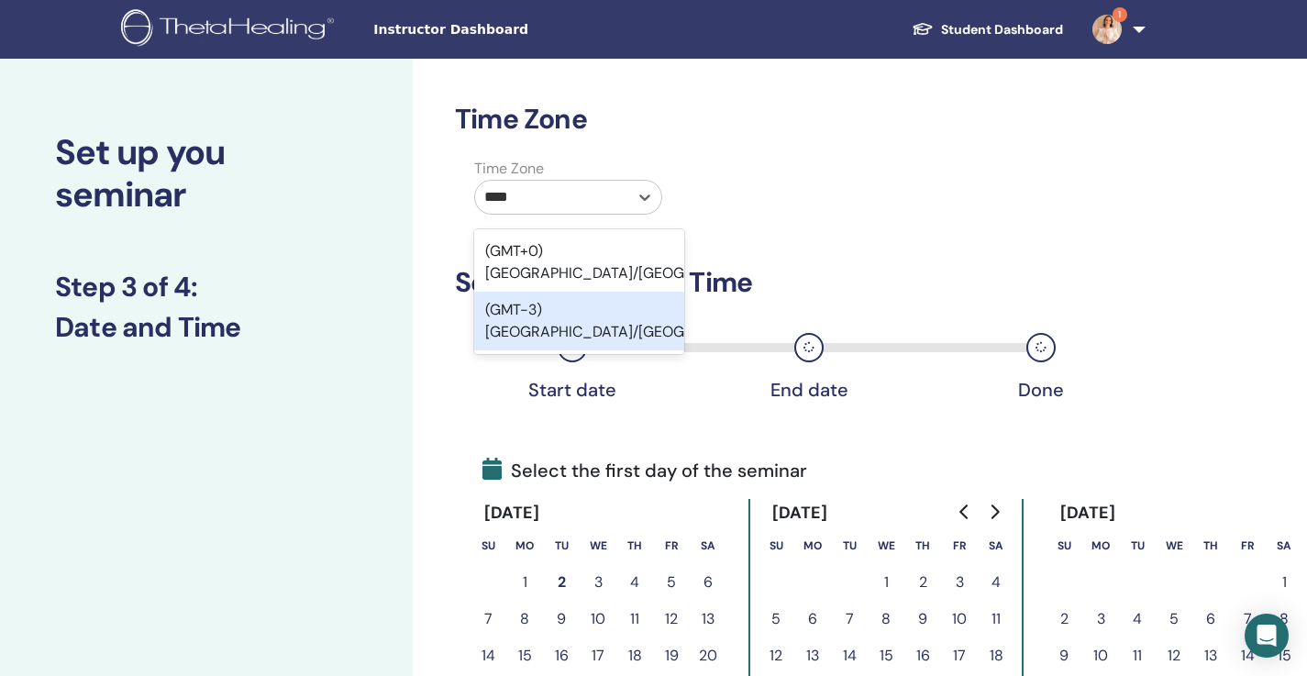
click at [606, 292] on div "(GMT-3) America/Sao Paulo" at bounding box center [579, 321] width 210 height 59
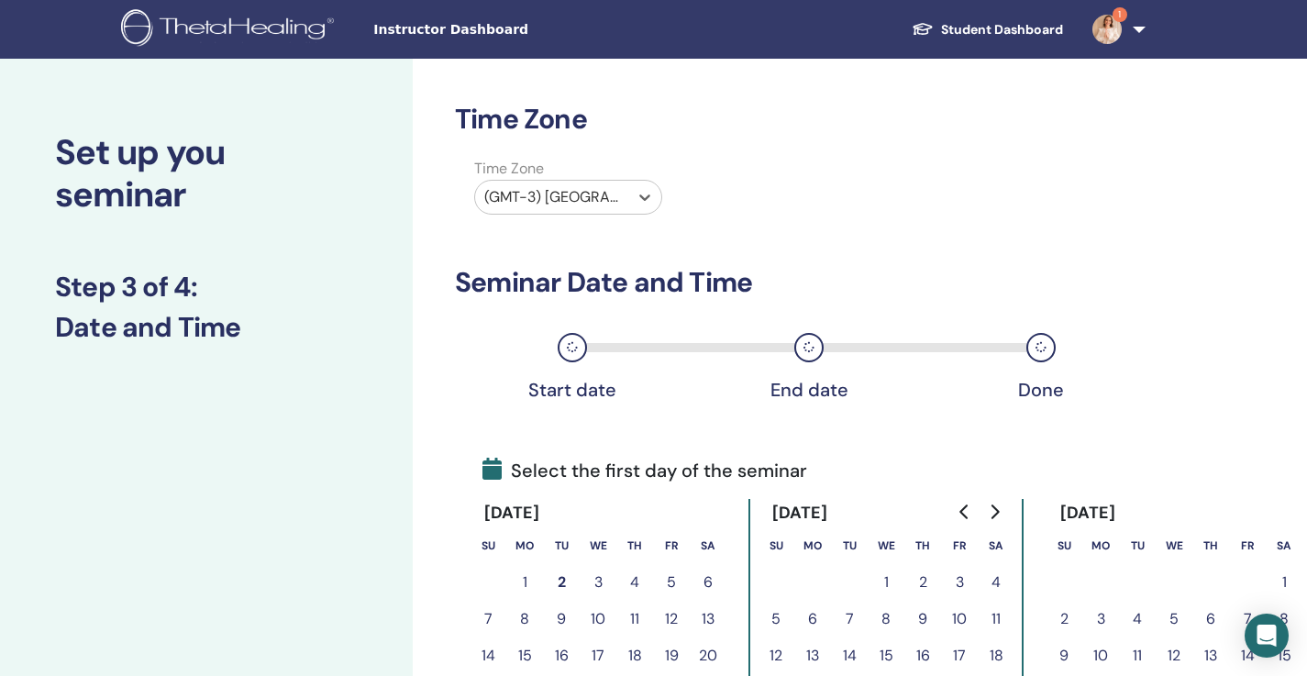
click at [967, 191] on div "Time Zone option (GMT-3) America/Sao Paulo, selected. Select is focused ,type t…" at bounding box center [788, 190] width 695 height 64
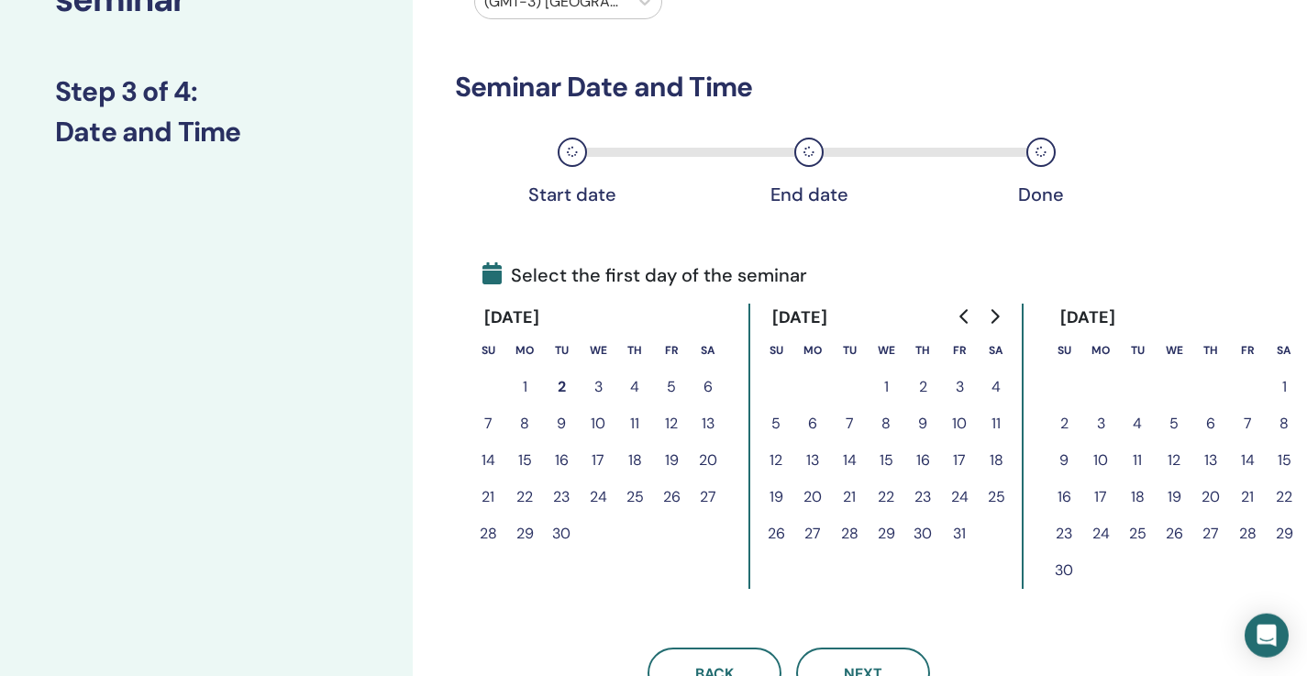
scroll to position [220, 0]
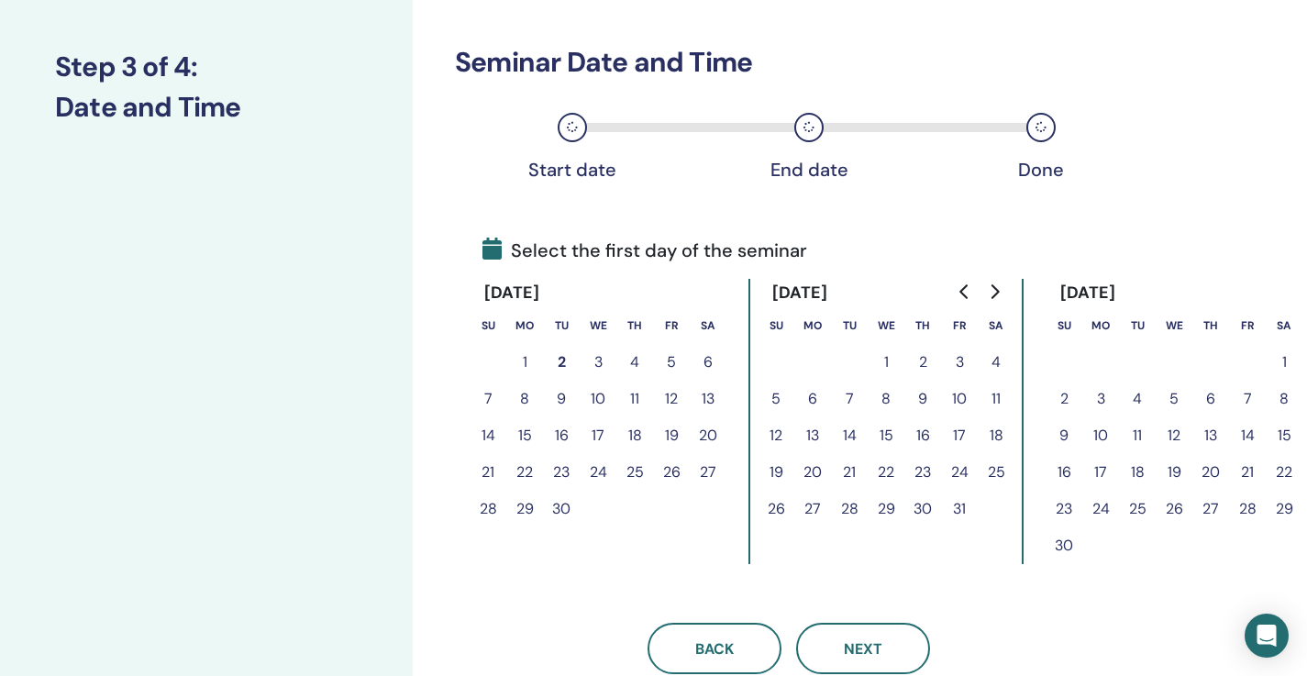
click at [1285, 361] on button "1" at bounding box center [1284, 362] width 37 height 37
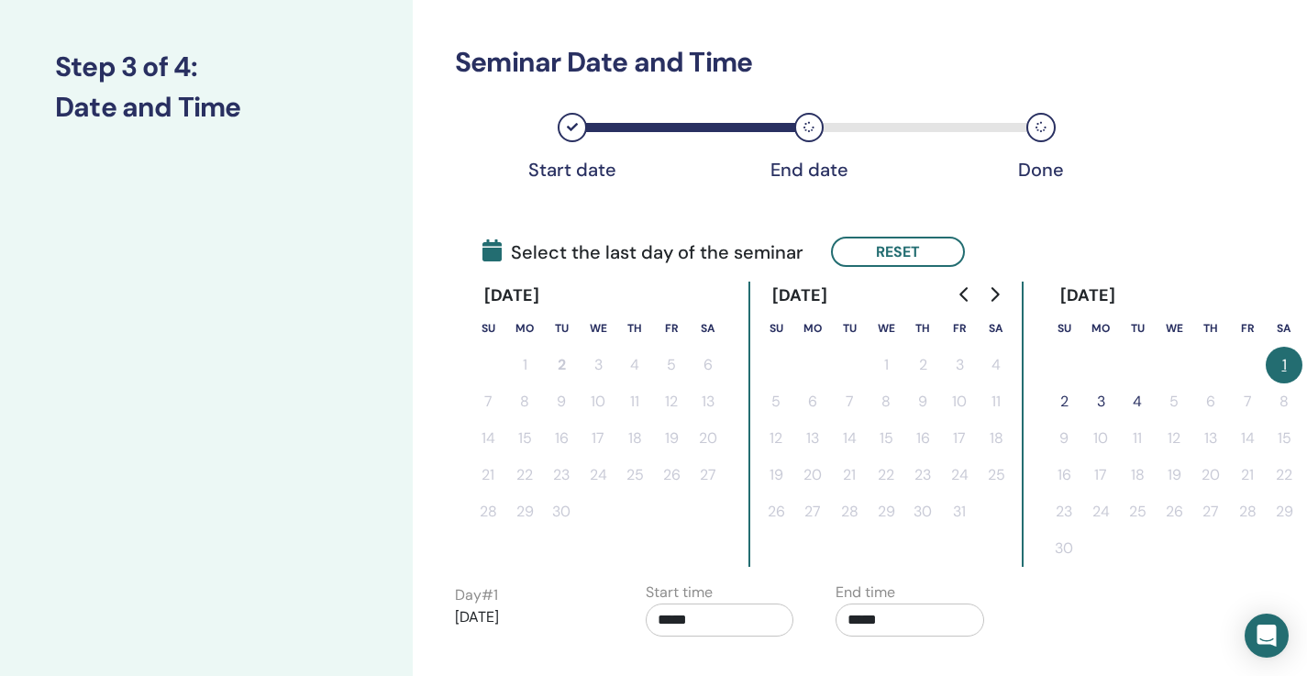
click at [1067, 406] on button "2" at bounding box center [1064, 402] width 37 height 37
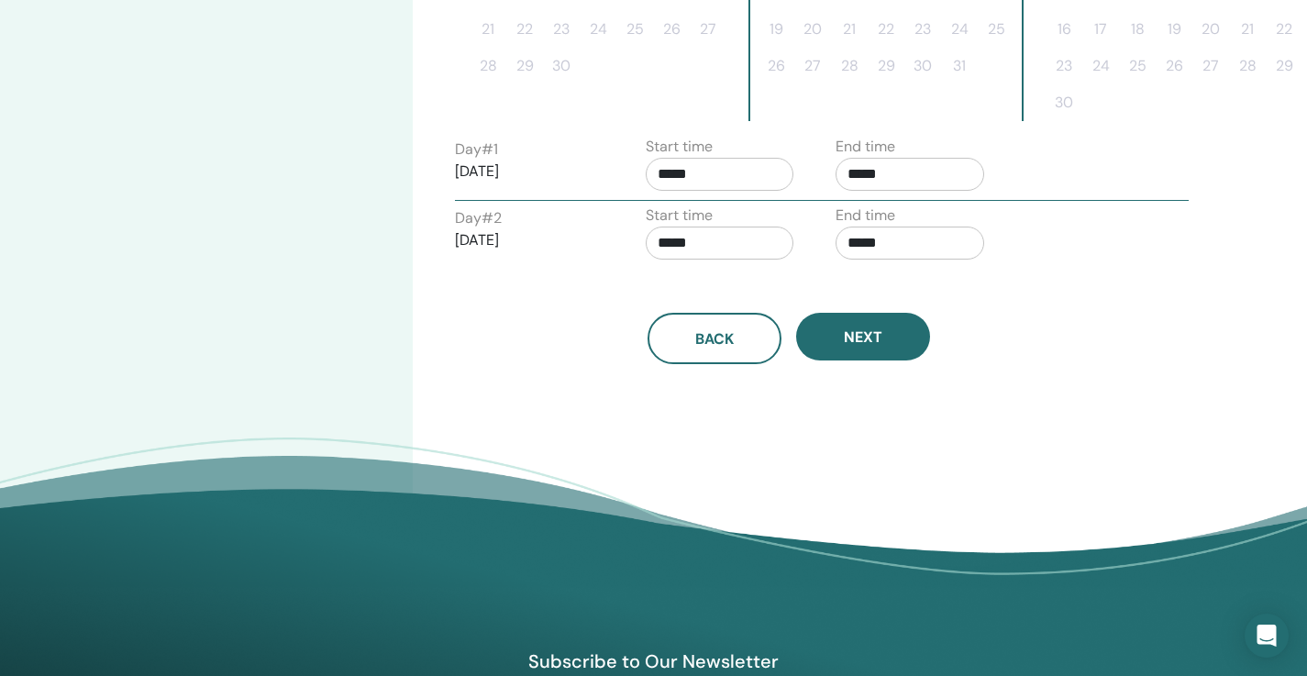
scroll to position [671, 0]
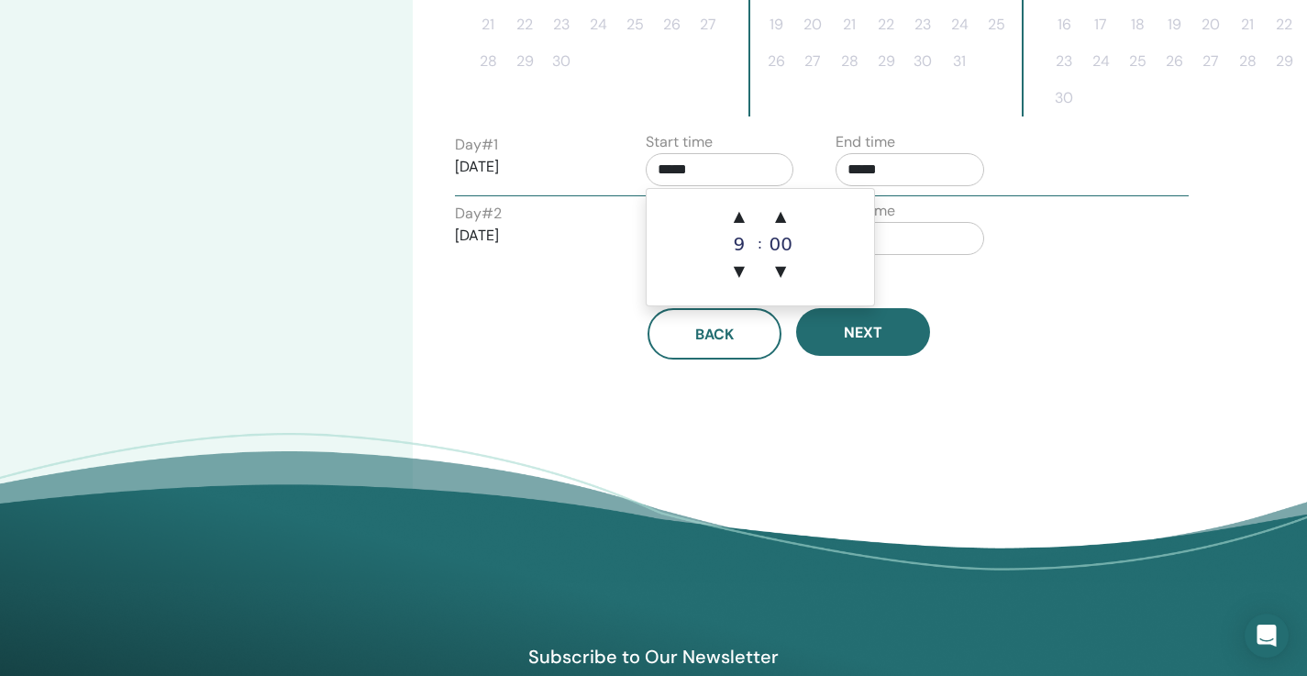
click at [733, 158] on input "*****" at bounding box center [720, 169] width 149 height 33
click at [742, 217] on span "▲" at bounding box center [739, 216] width 37 height 37
type input "*****"
click at [899, 159] on input "*****" at bounding box center [910, 169] width 149 height 33
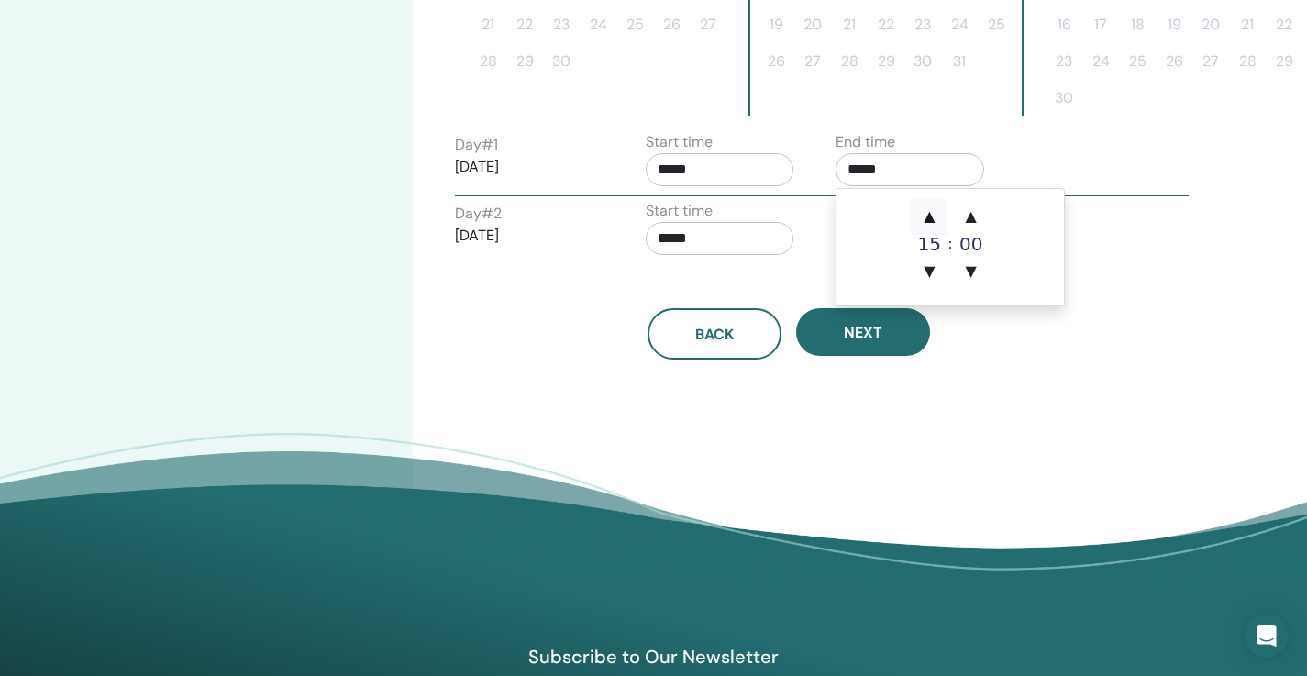
click at [928, 210] on span "▲" at bounding box center [929, 216] width 37 height 37
type input "*****"
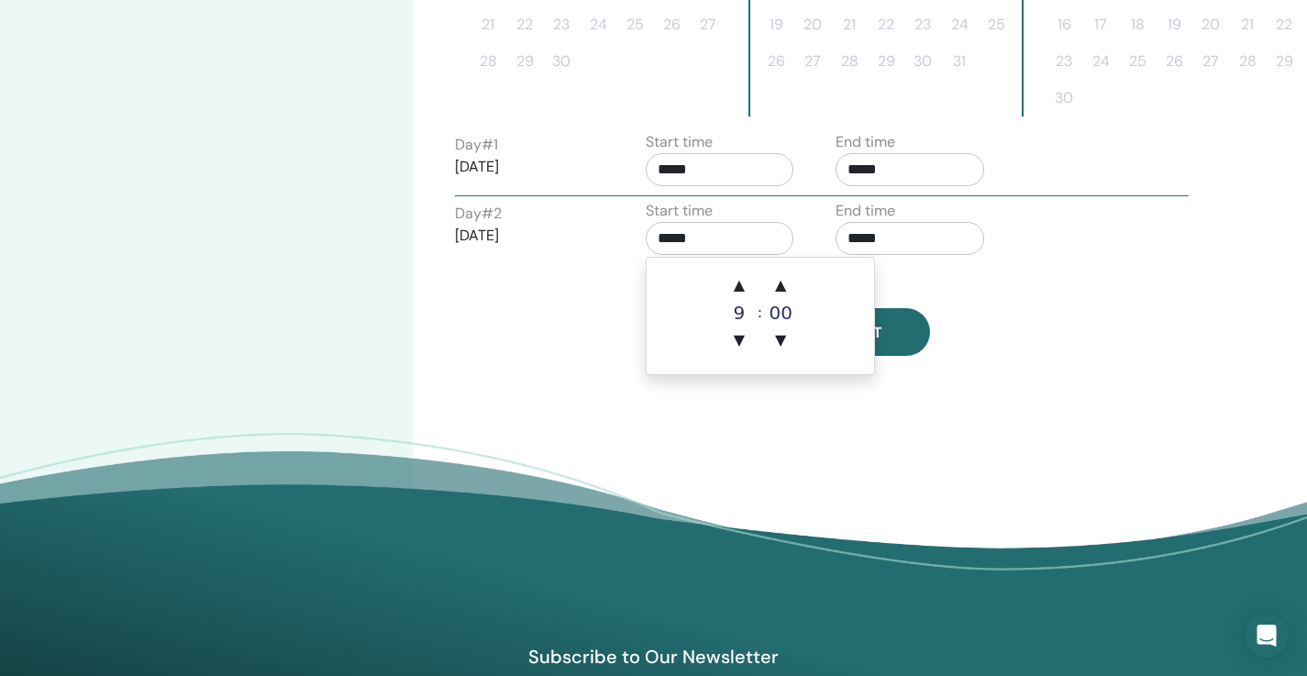
click at [740, 227] on input "*****" at bounding box center [720, 238] width 149 height 33
click at [740, 279] on span "▲" at bounding box center [739, 285] width 37 height 37
type input "*****"
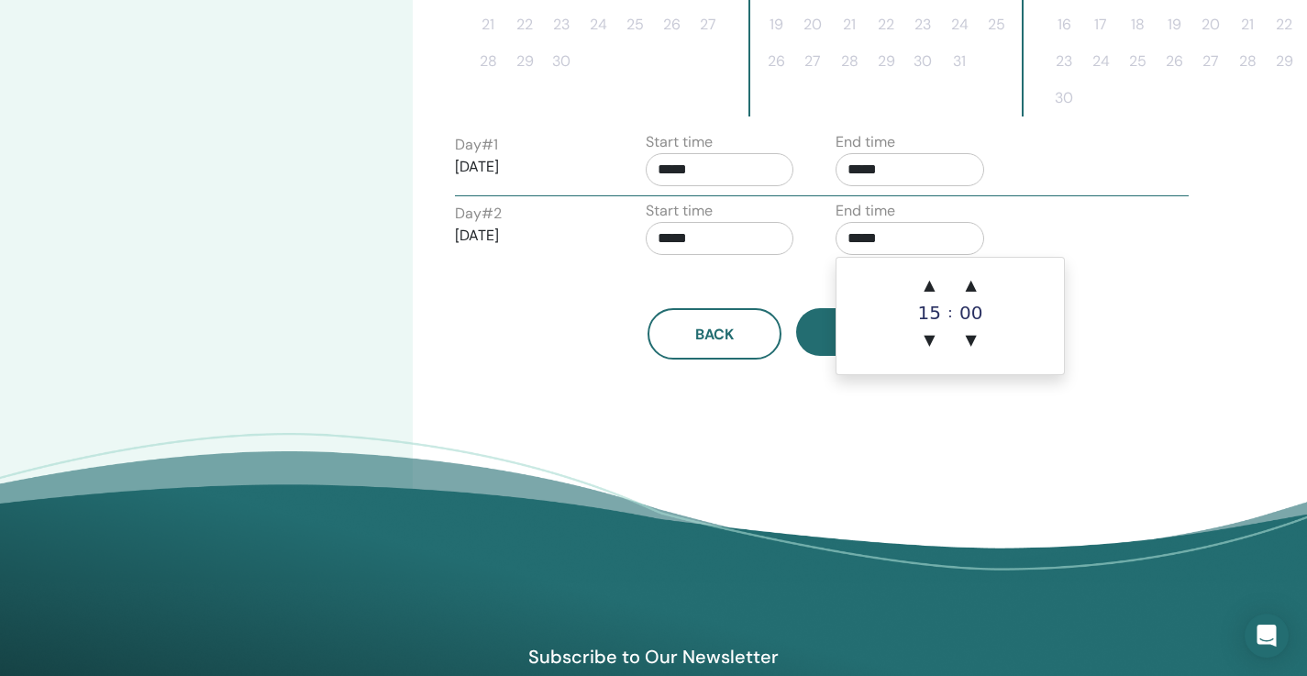
click at [927, 232] on input "*****" at bounding box center [910, 238] width 149 height 33
click at [928, 284] on span "▲" at bounding box center [929, 285] width 37 height 37
type input "*****"
click at [918, 425] on div "Time Zone Time Zone (GMT-3) America/Sao Paulo Seminar Date and Time Start date …" at bounding box center [849, 2] width 872 height 1229
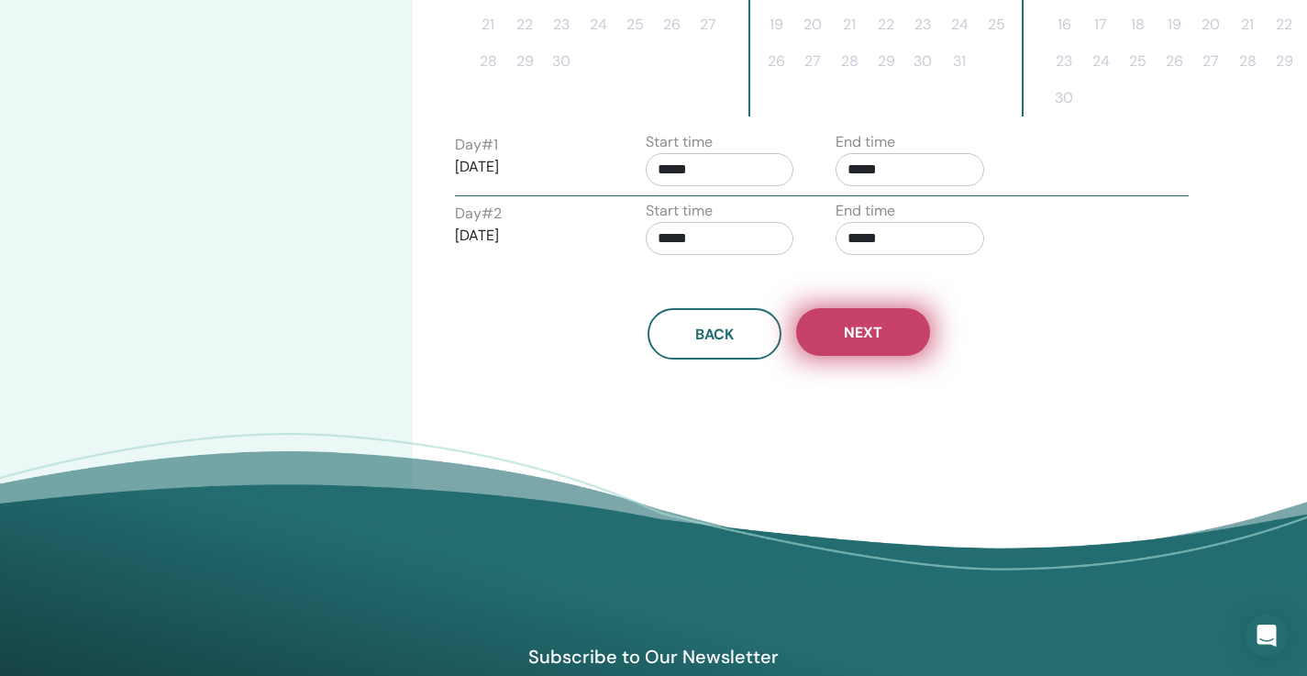
click at [903, 314] on button "Next" at bounding box center [863, 332] width 134 height 48
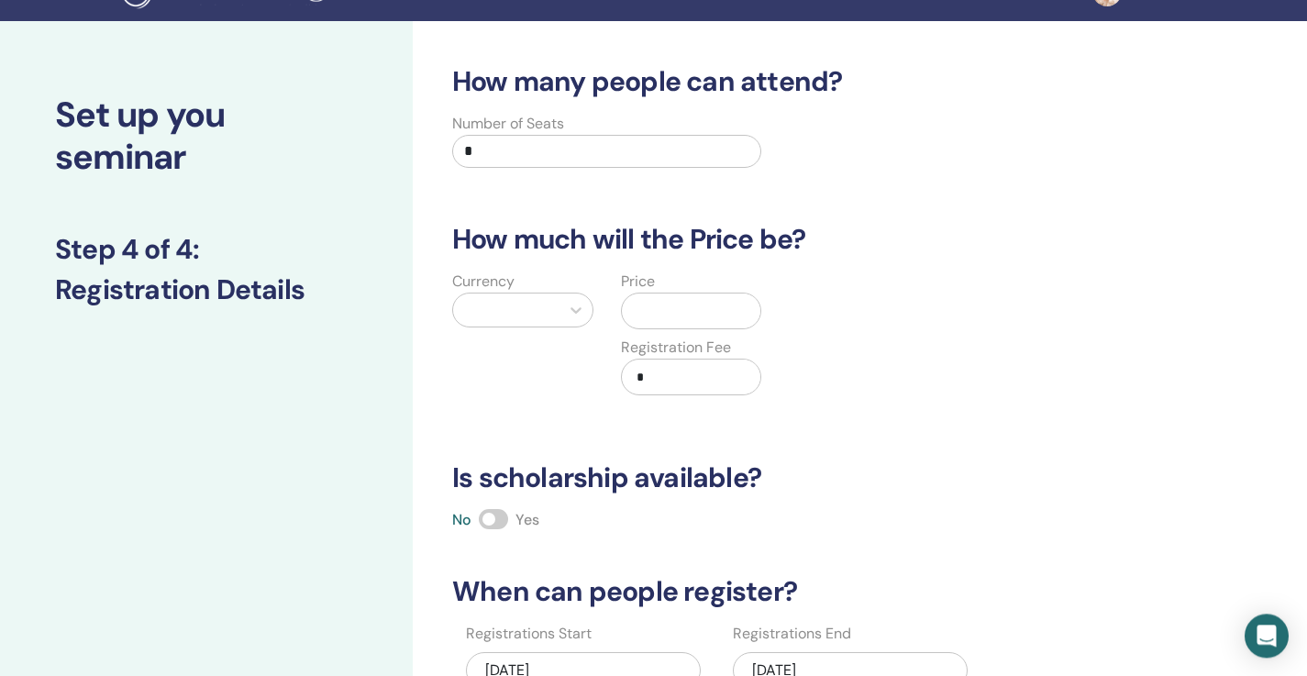
scroll to position [0, 0]
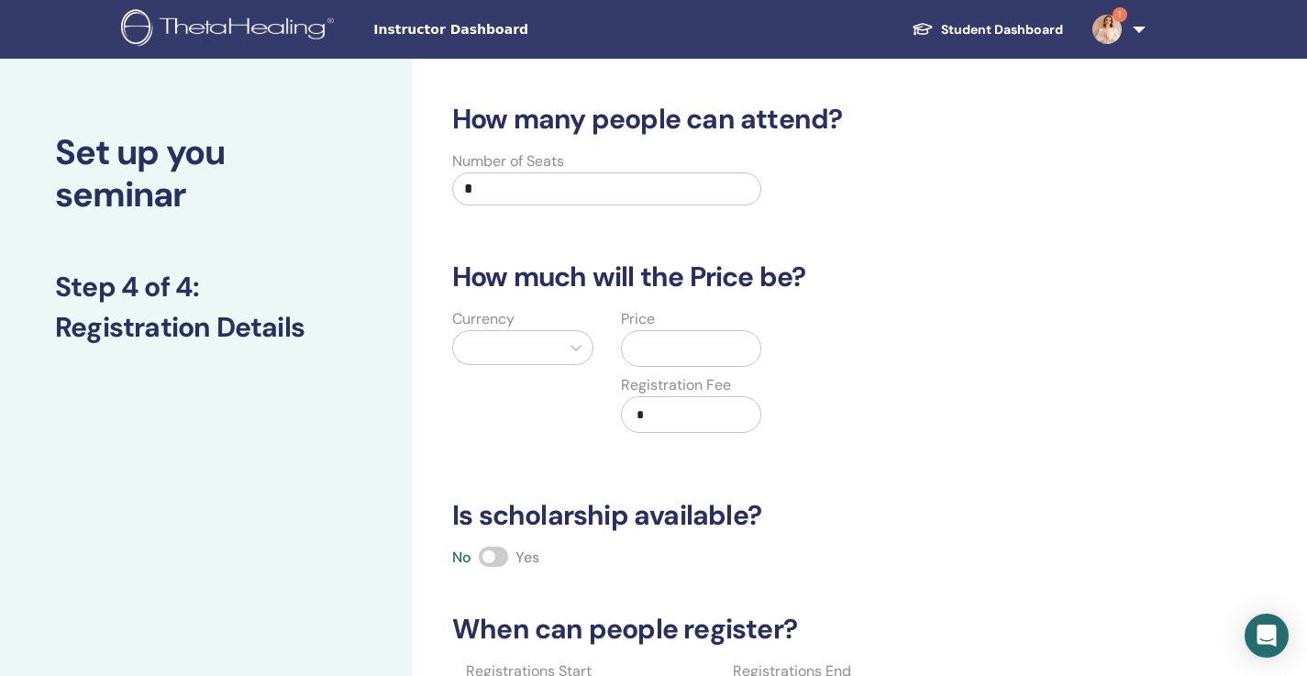
drag, startPoint x: 518, startPoint y: 182, endPoint x: 396, endPoint y: 180, distance: 122.0
click at [452, 180] on input "*" at bounding box center [606, 188] width 309 height 33
type input "**"
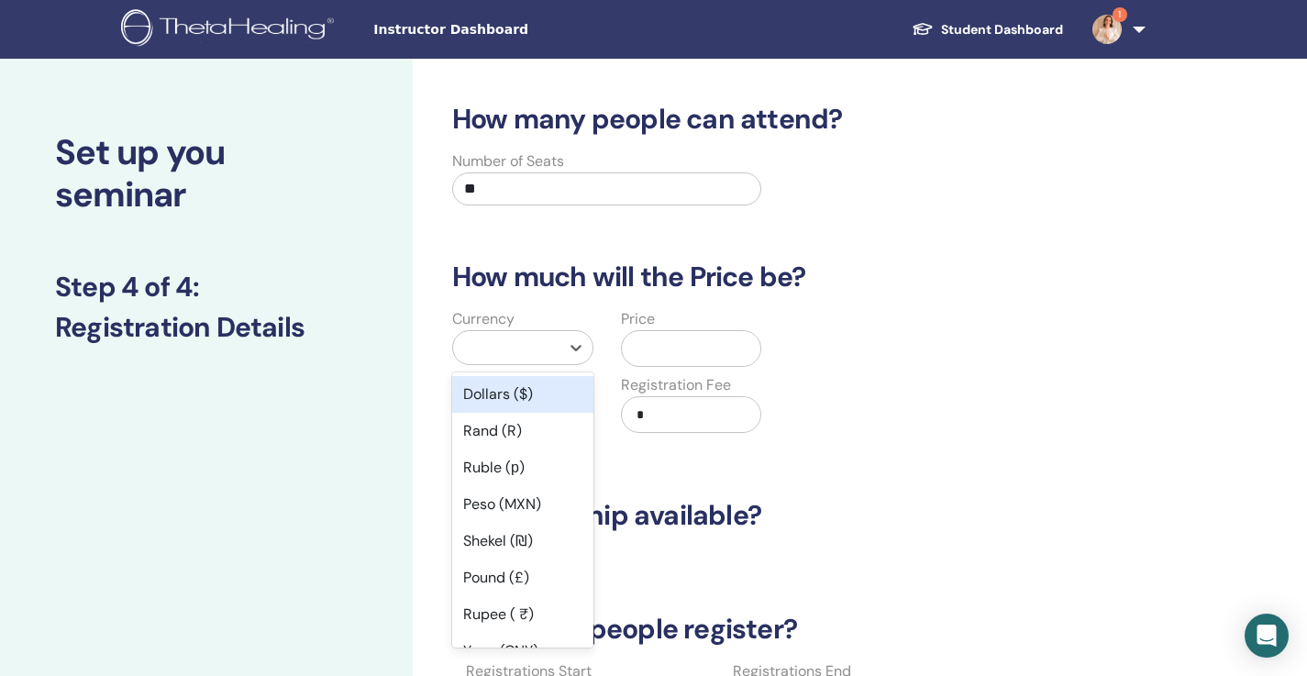
click at [521, 340] on div at bounding box center [506, 348] width 88 height 26
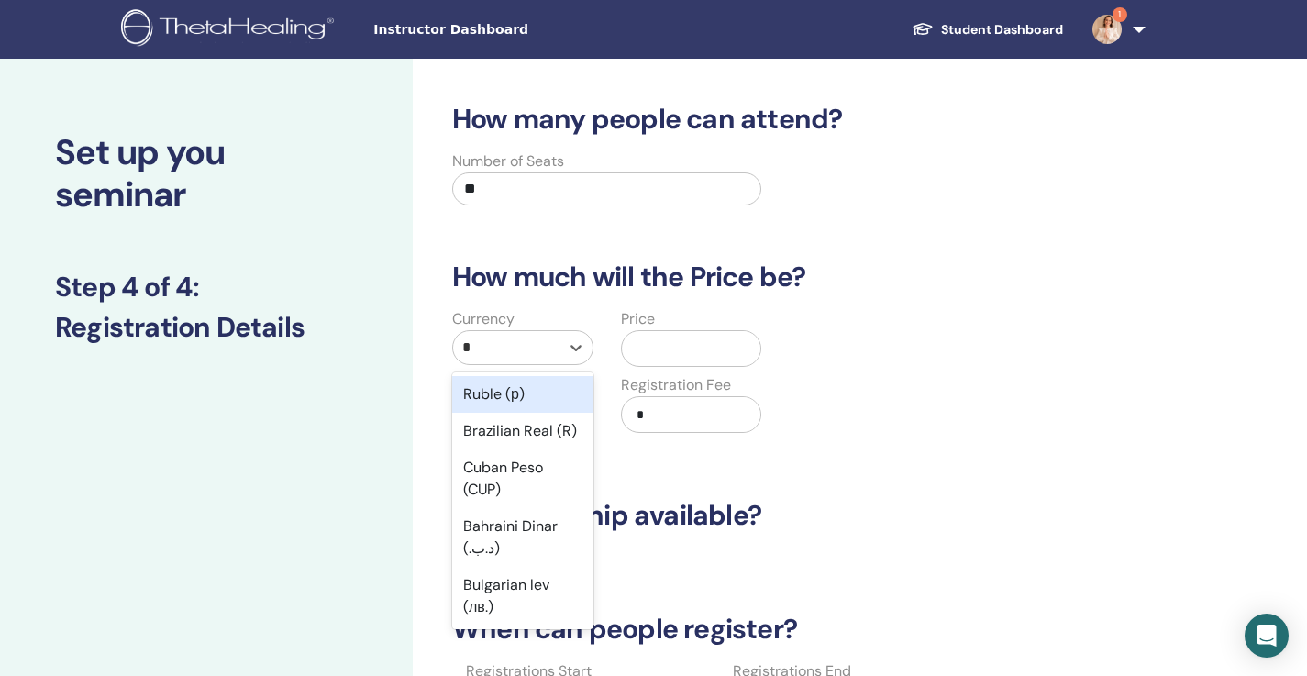
type input "**"
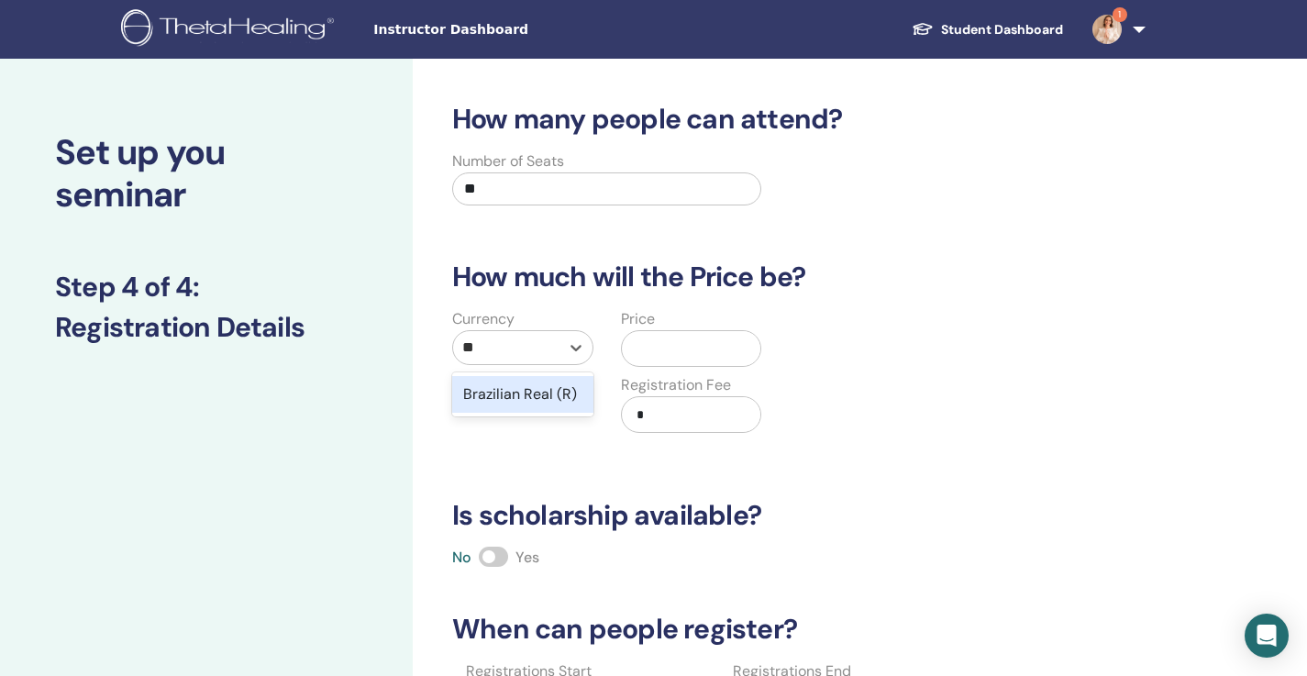
click at [542, 398] on div "Brazilian Real (R)" at bounding box center [522, 394] width 141 height 37
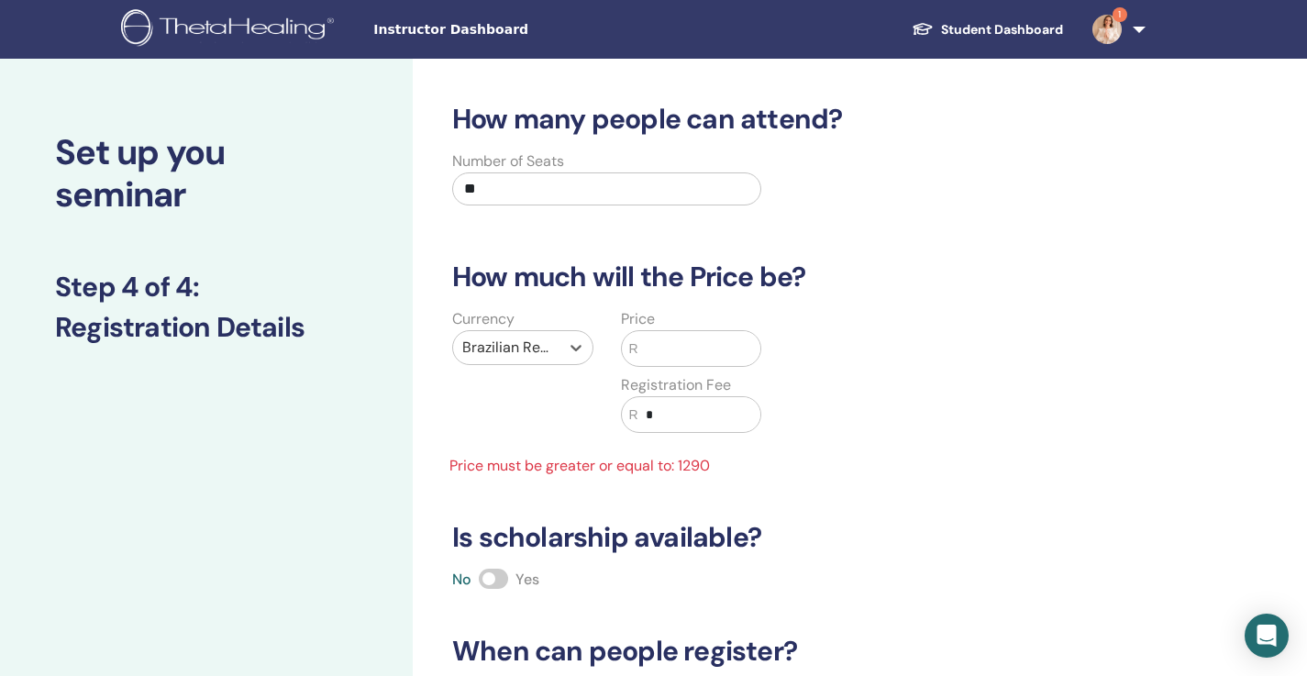
click at [700, 341] on input "text" at bounding box center [700, 348] width 122 height 35
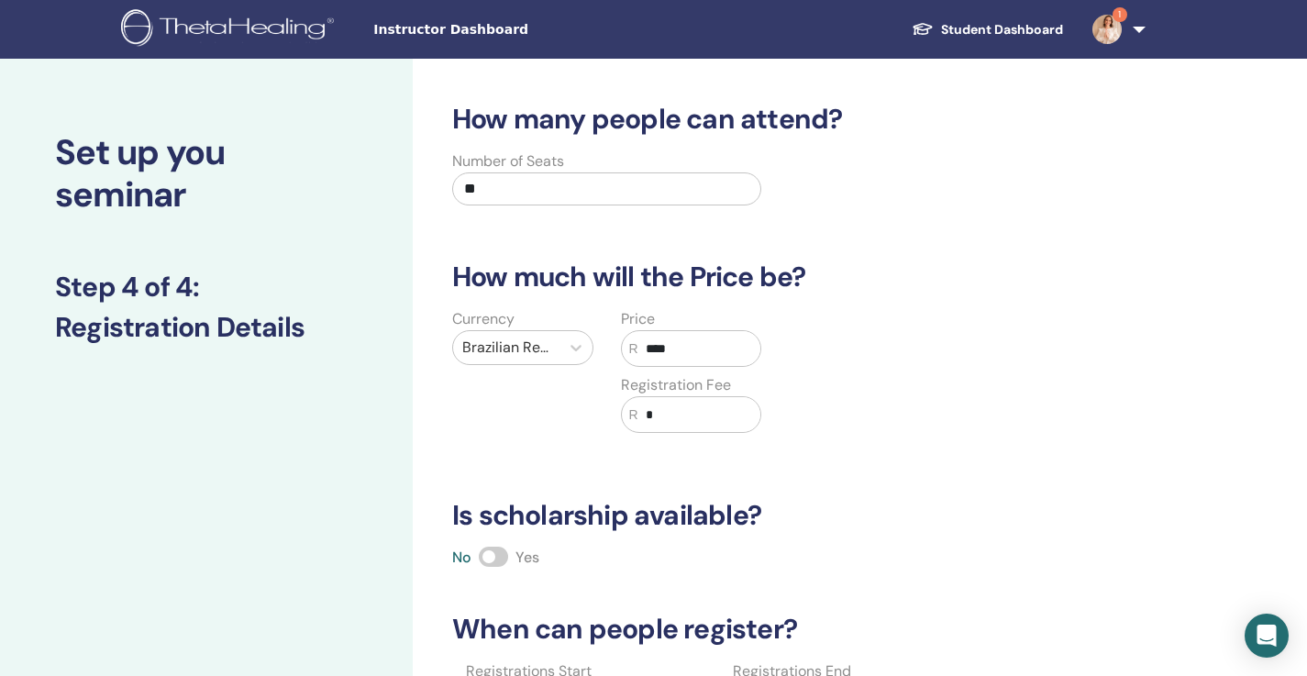
type input "****"
click at [1002, 395] on div "Currency Brazilian Real (R) Price R **** Registration Fee R *" at bounding box center [775, 381] width 695 height 147
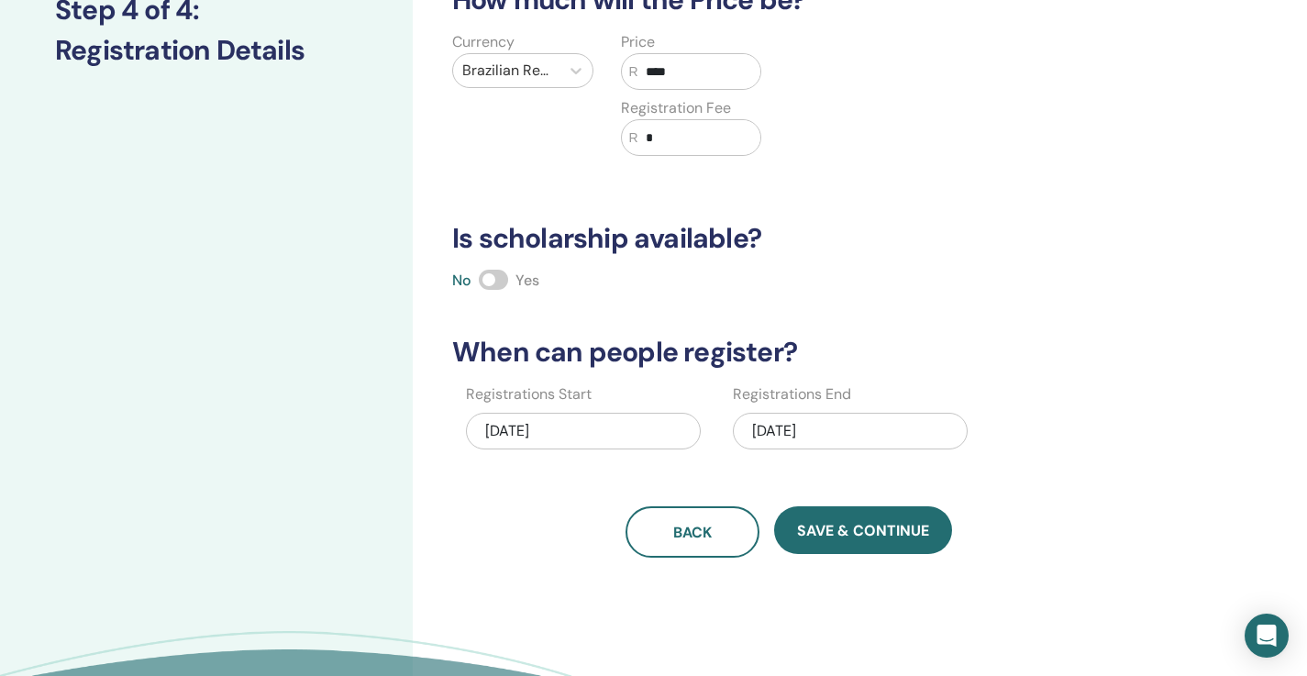
scroll to position [308, 0]
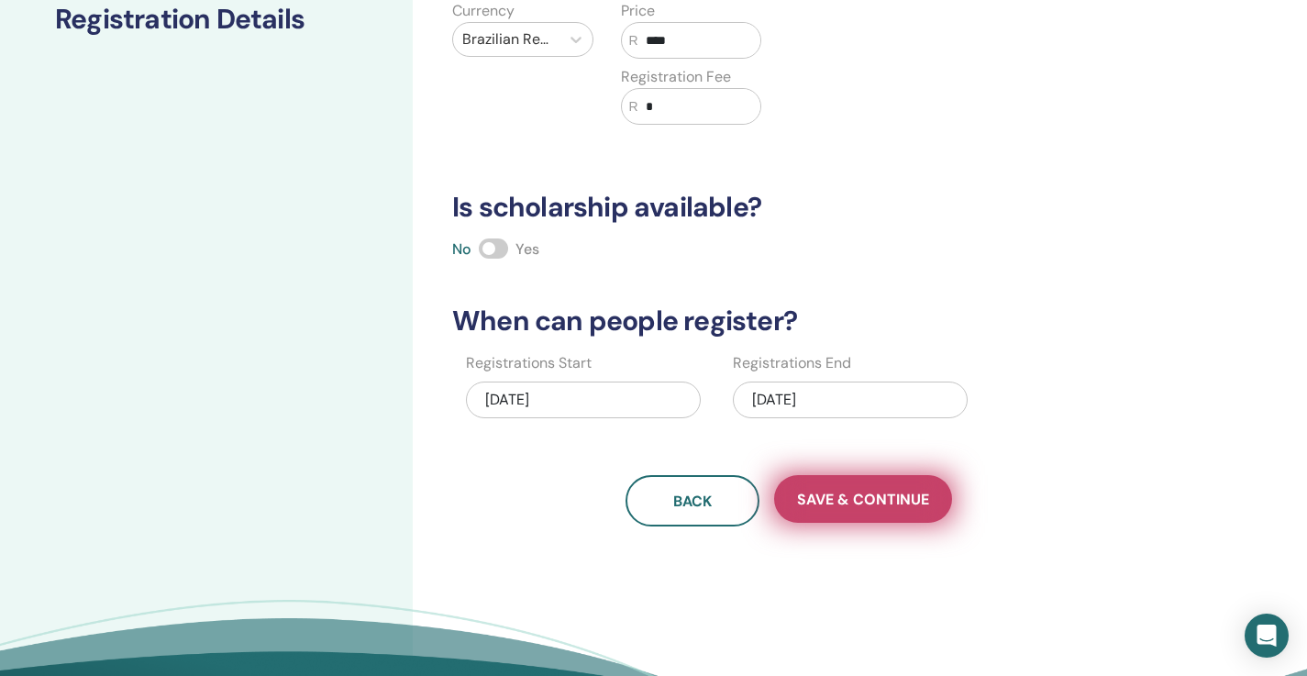
click at [914, 484] on button "Save & Continue" at bounding box center [863, 499] width 178 height 48
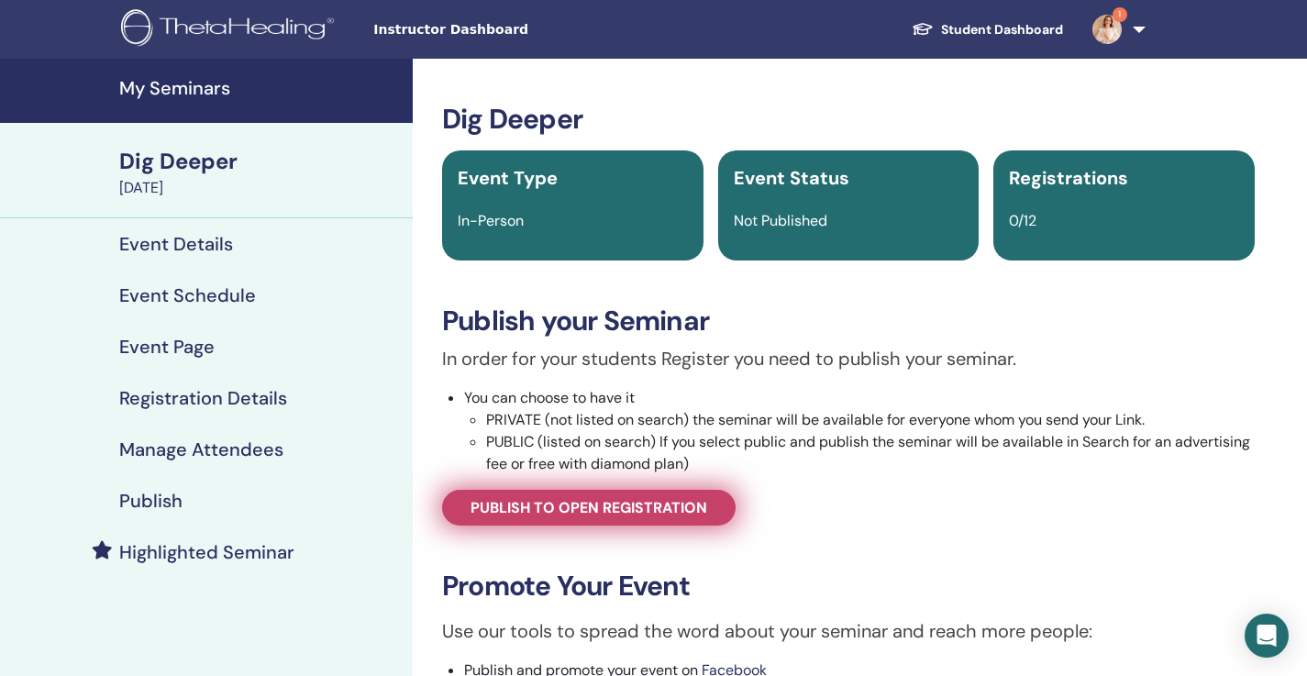
click at [641, 517] on span "Publish to open registration" at bounding box center [589, 507] width 237 height 19
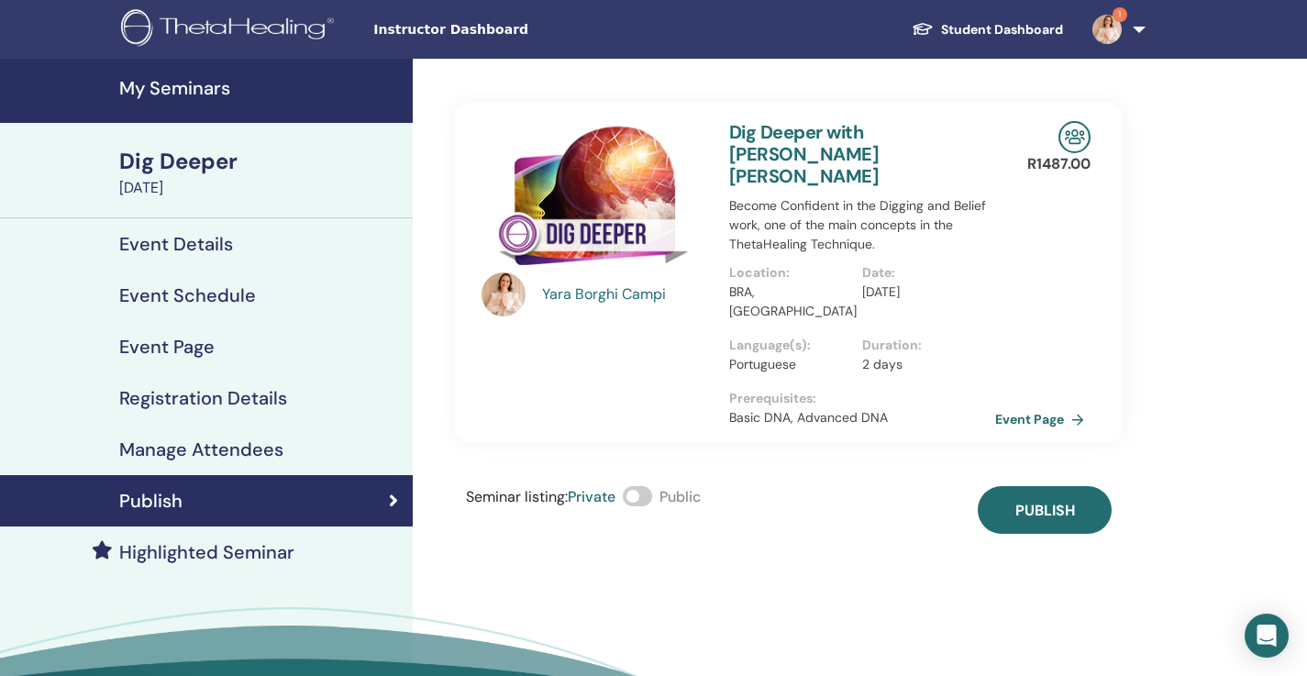
click at [646, 486] on span at bounding box center [637, 496] width 29 height 20
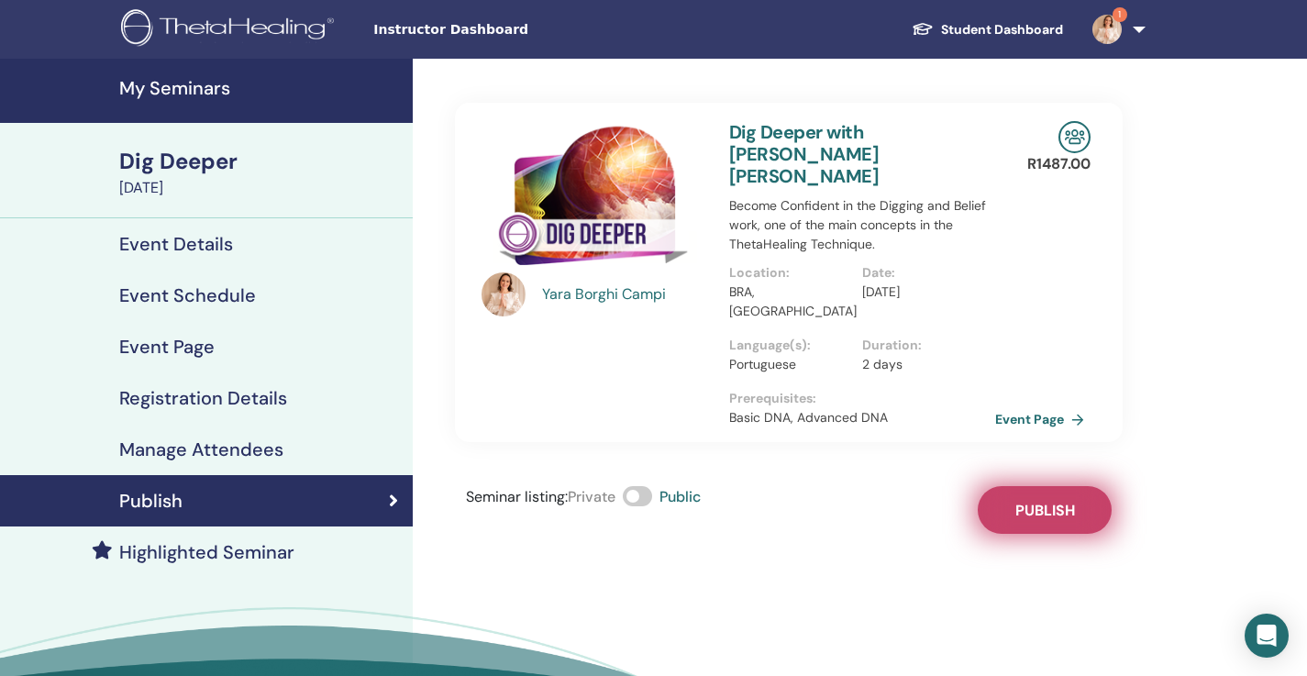
click at [1050, 501] on span "Publish" at bounding box center [1046, 510] width 60 height 19
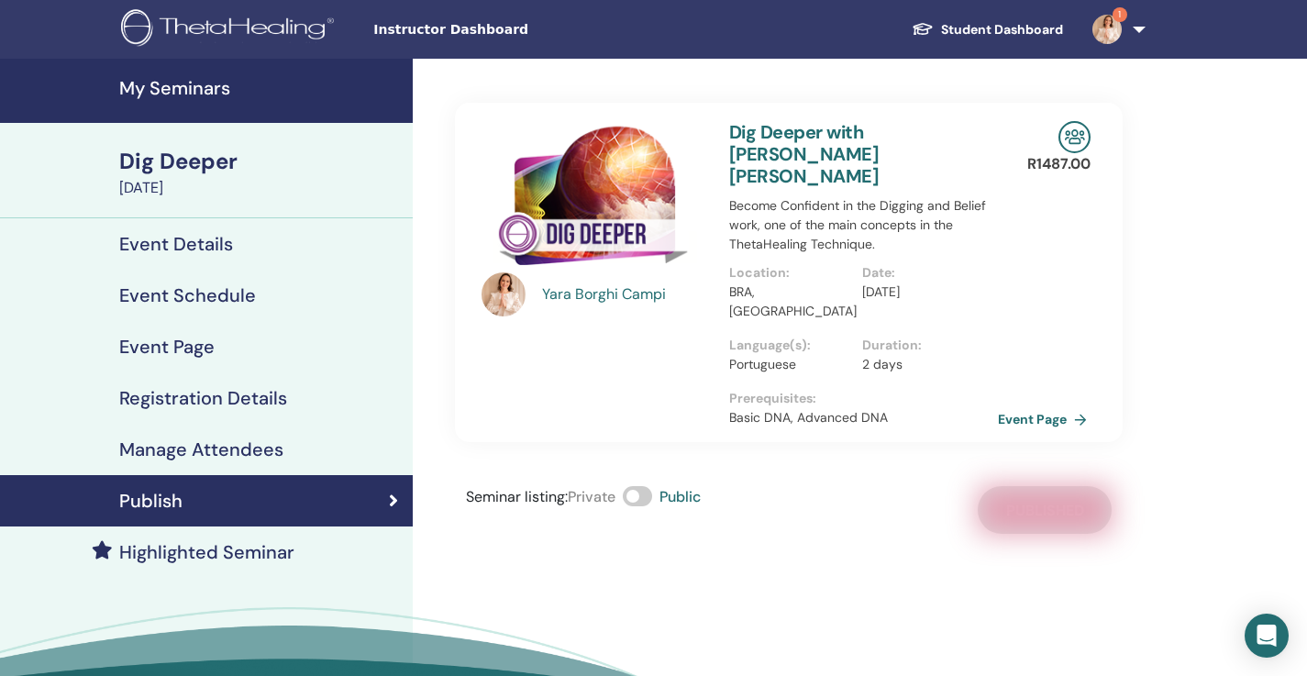
click at [1057, 406] on link "Event Page" at bounding box center [1046, 420] width 96 height 28
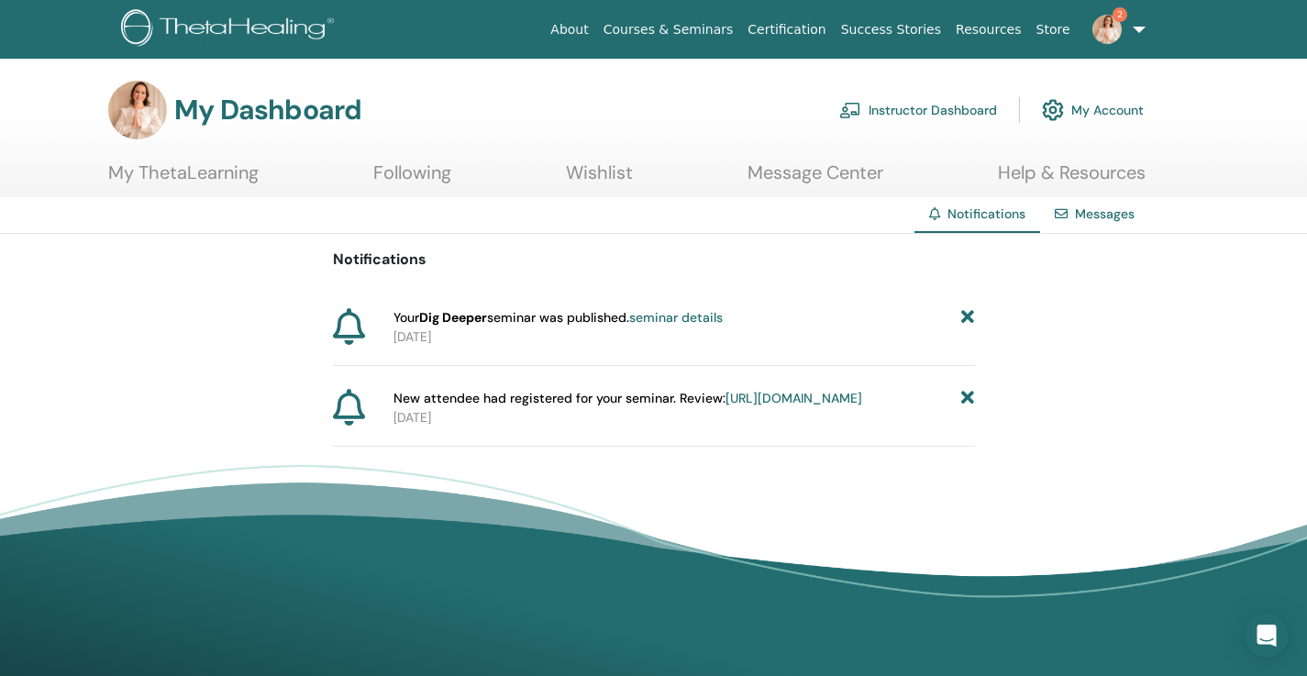
click at [862, 400] on link "[URL][DOMAIN_NAME]" at bounding box center [794, 398] width 137 height 17
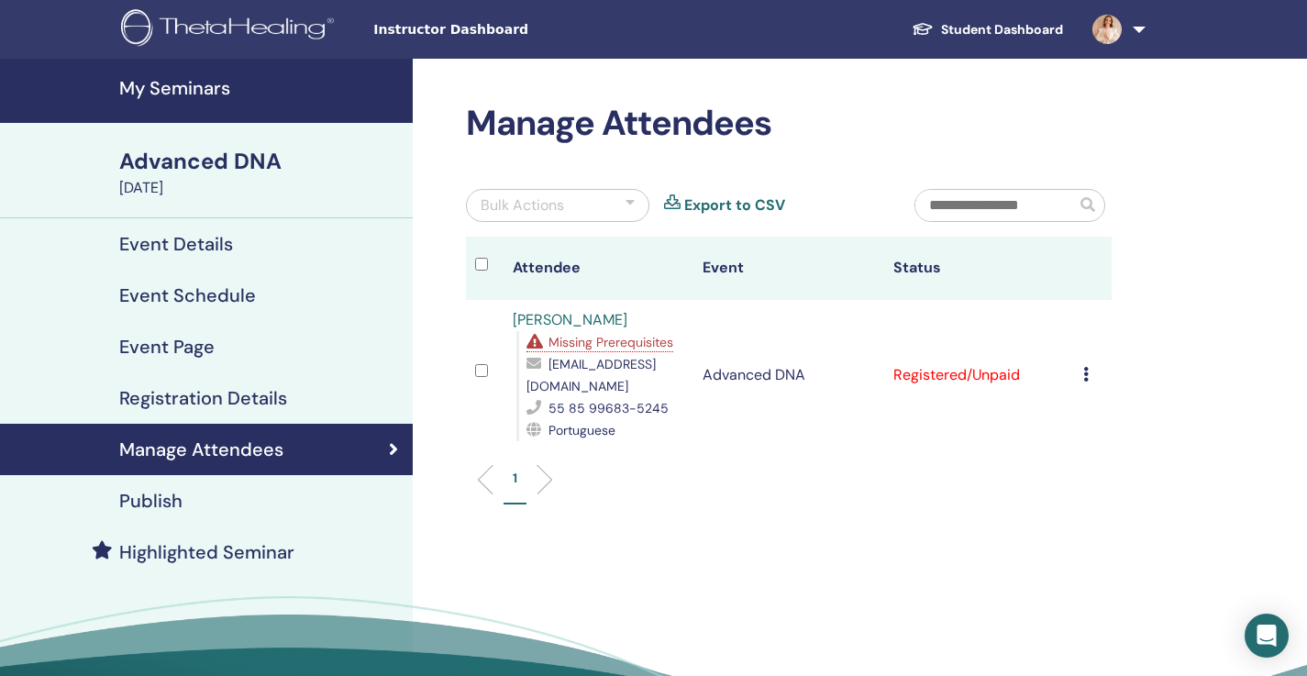
click at [271, 496] on div "Publish" at bounding box center [207, 501] width 384 height 22
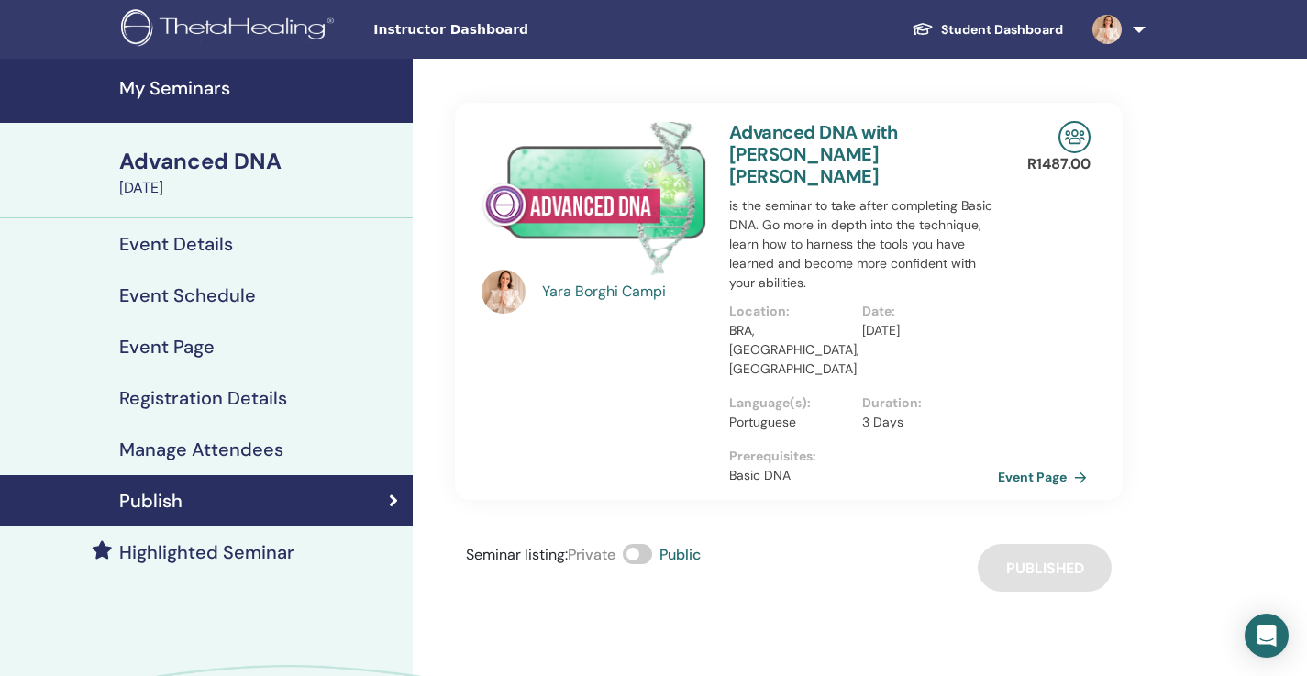
click at [1013, 463] on link "Event Page" at bounding box center [1046, 477] width 96 height 28
click at [243, 301] on h4 "Event Schedule" at bounding box center [187, 295] width 137 height 22
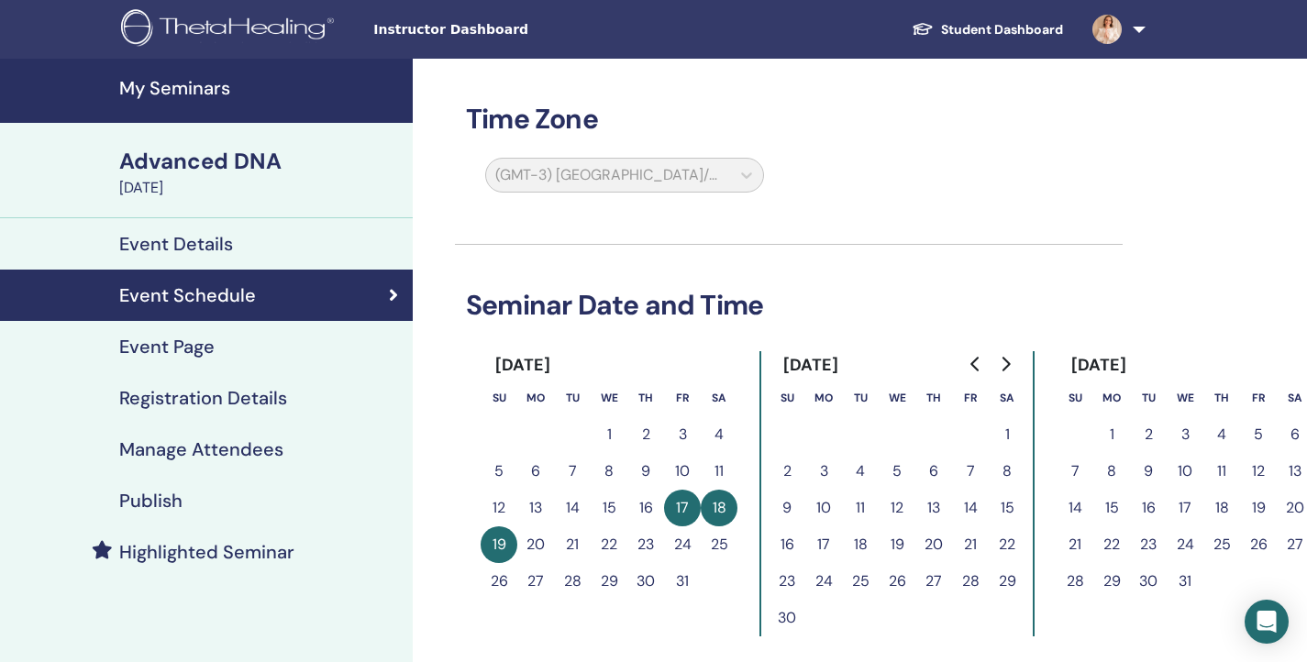
click at [228, 242] on h4 "Event Details" at bounding box center [176, 244] width 114 height 22
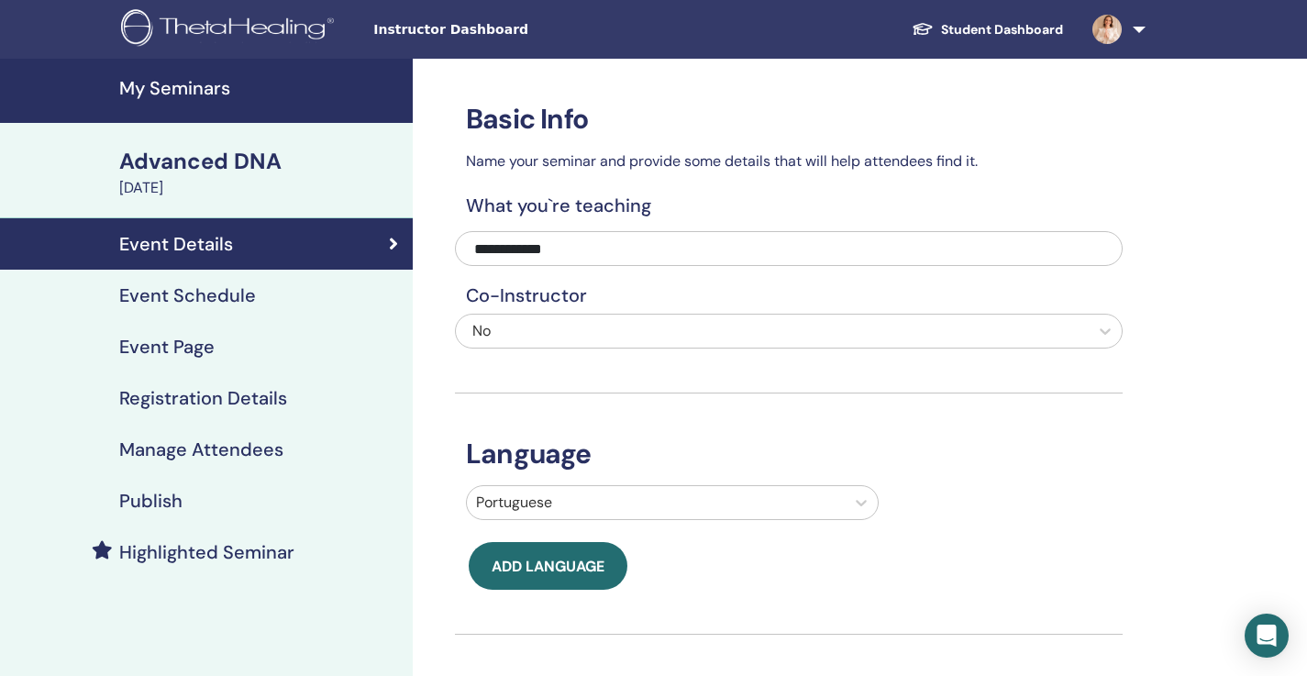
click at [242, 450] on h4 "Manage Attendees" at bounding box center [201, 450] width 164 height 22
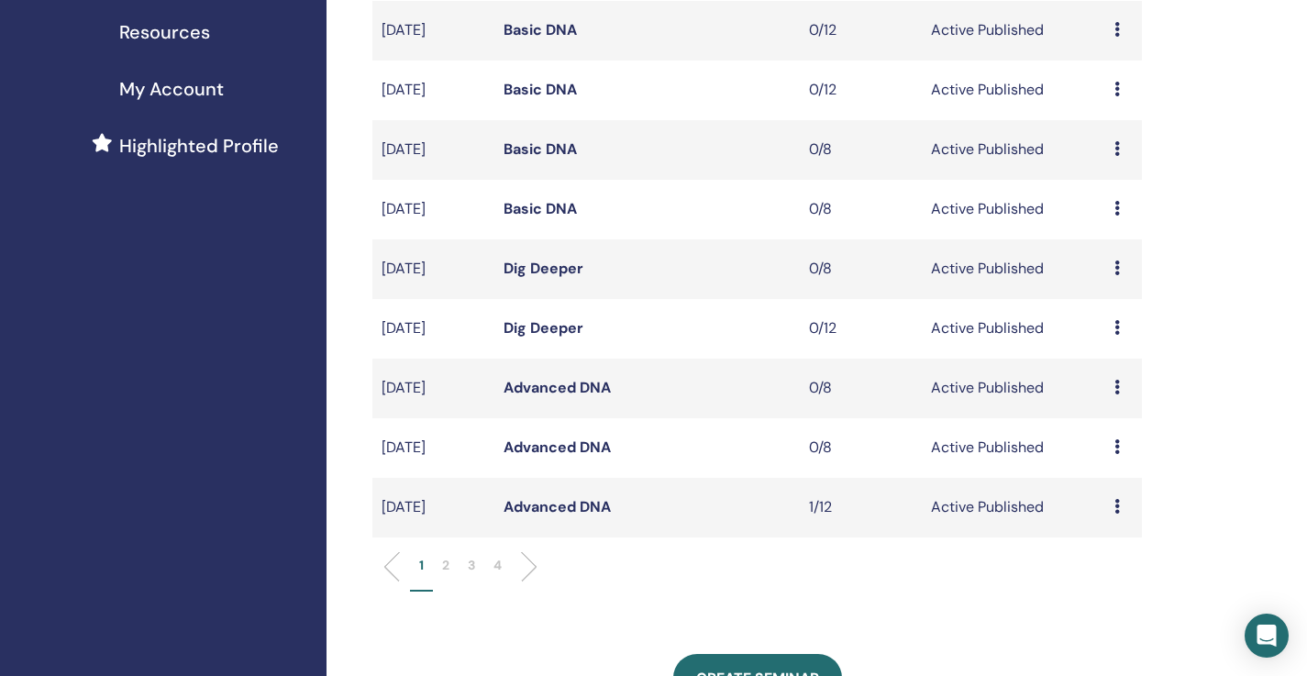
scroll to position [440, 0]
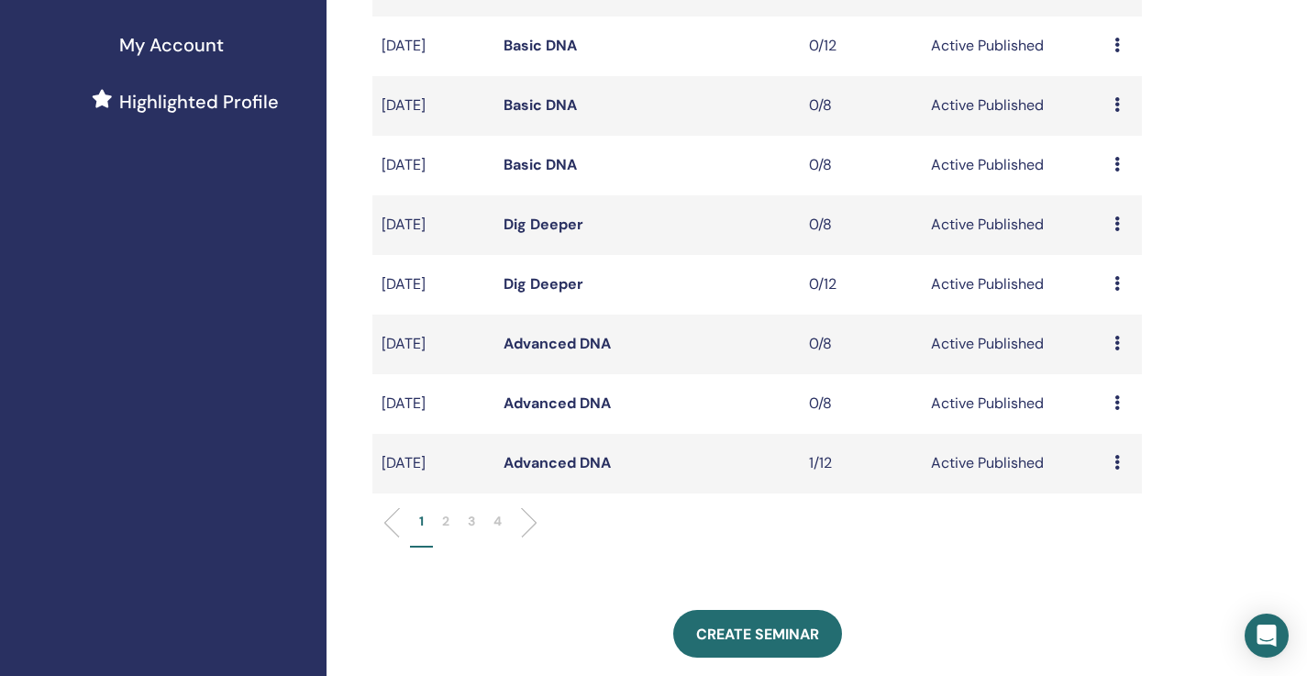
click at [573, 465] on link "Advanced DNA" at bounding box center [557, 462] width 107 height 19
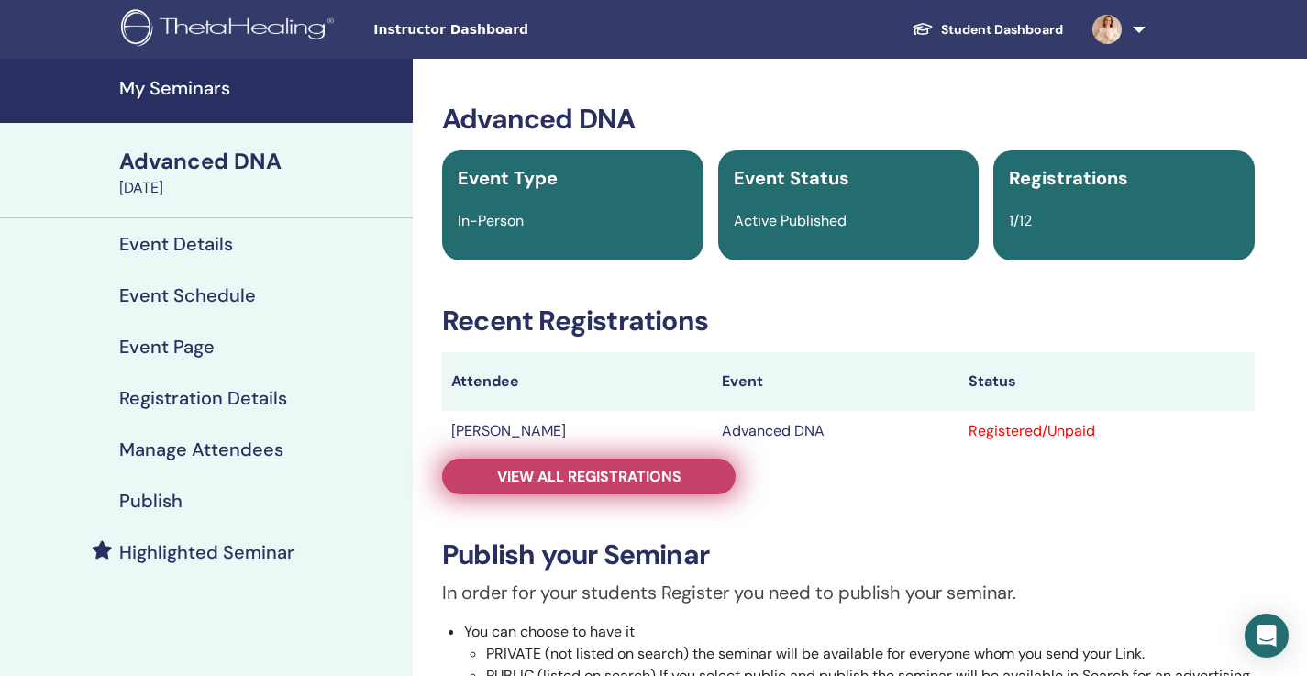
click at [677, 480] on span "View all registrations" at bounding box center [589, 476] width 184 height 19
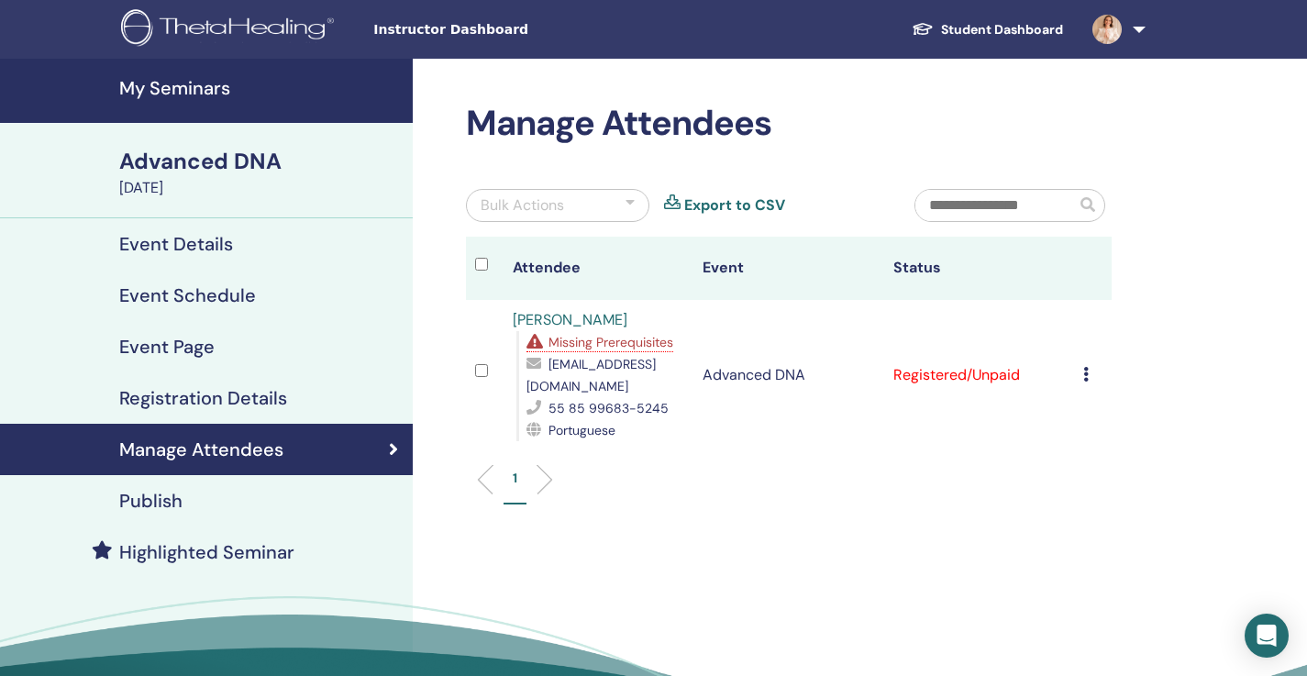
click at [1089, 367] on icon at bounding box center [1087, 374] width 6 height 15
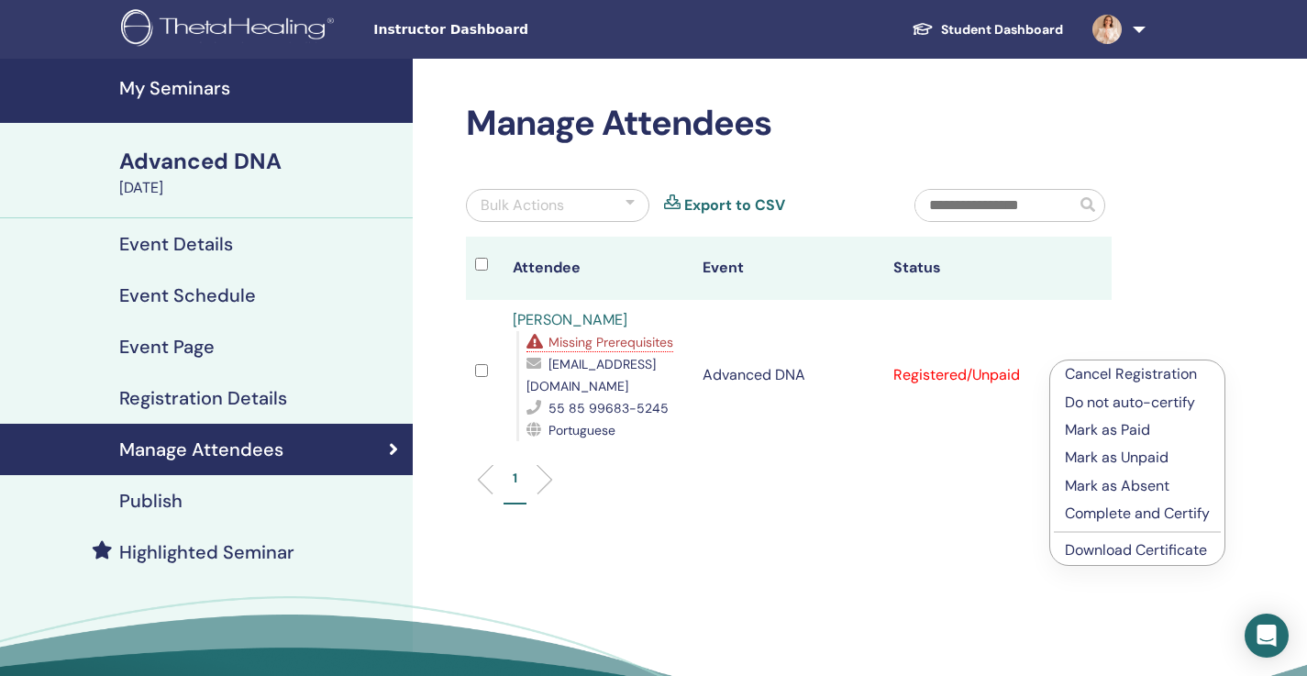
click at [1106, 373] on p "Cancel Registration" at bounding box center [1137, 374] width 145 height 22
